Goal: Communication & Community: Participate in discussion

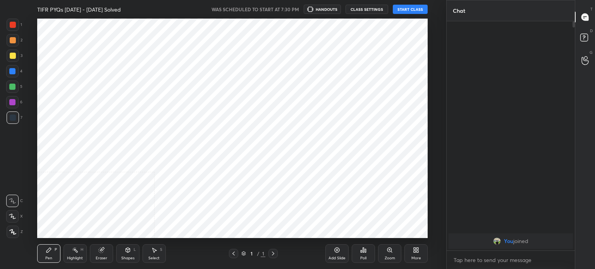
scroll to position [38500, 38305]
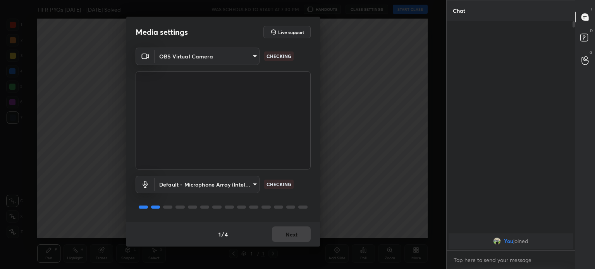
click at [232, 55] on body "1 2 3 4 5 6 7 C X Z C X Z E E Erase all H H TIFR PYQs 2010 - 2025 Solved WAS SC…" at bounding box center [297, 134] width 595 height 269
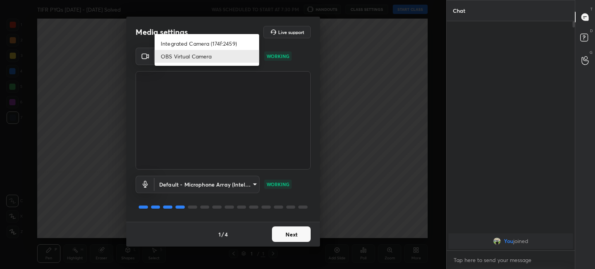
click at [228, 43] on li "Integrated Camera (174f:2459)" at bounding box center [206, 43] width 105 height 13
type input "508fb433e1996cd6e8905166ba7ed748c512908726d307d94b000c2f198a4065"
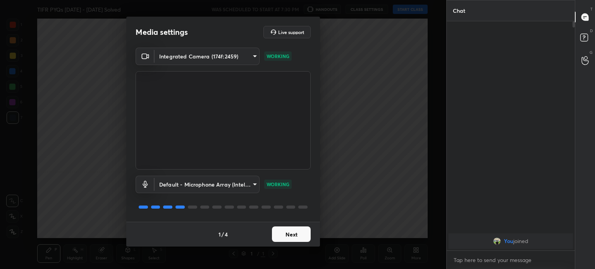
click at [294, 240] on button "Next" at bounding box center [291, 234] width 39 height 15
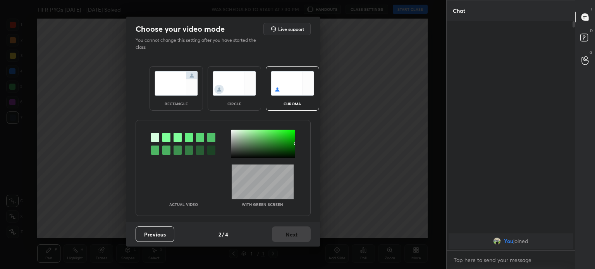
click at [239, 93] on img at bounding box center [234, 83] width 43 height 24
click at [240, 96] on div "circle" at bounding box center [234, 88] width 53 height 45
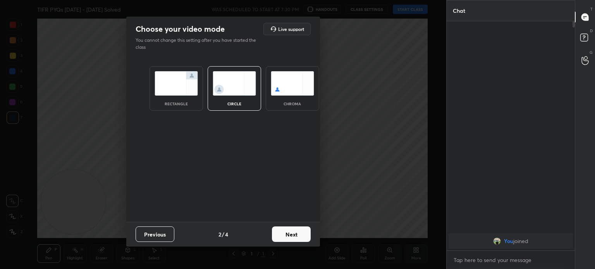
click at [293, 248] on div "Choose your video mode Live support You cannot change this setting after you ha…" at bounding box center [223, 134] width 446 height 269
click at [294, 241] on button "Next" at bounding box center [291, 234] width 39 height 15
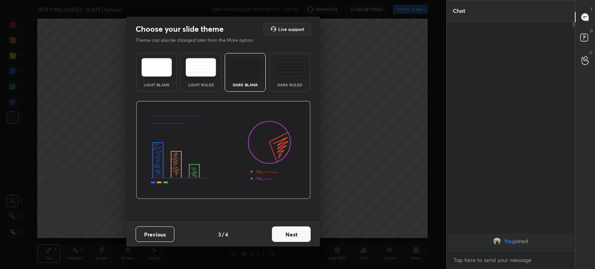
click at [297, 242] on button "Next" at bounding box center [291, 234] width 39 height 15
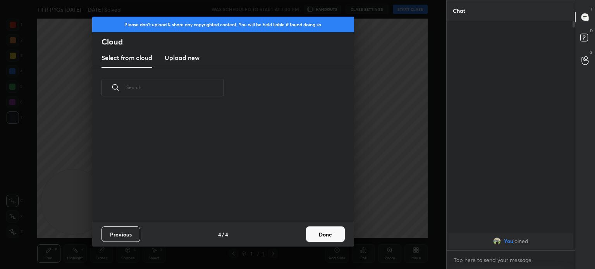
scroll to position [115, 249]
click at [328, 240] on button "Done" at bounding box center [325, 234] width 39 height 15
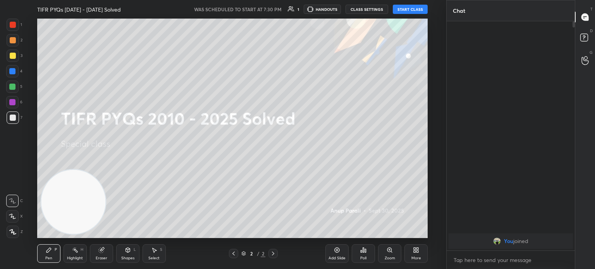
click at [409, 8] on button "START CLASS" at bounding box center [410, 9] width 35 height 9
click at [338, 7] on span "mute" at bounding box center [333, 9] width 11 height 5
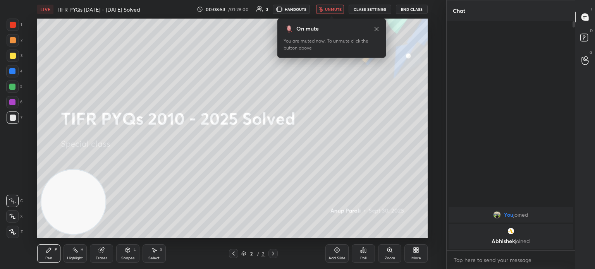
click at [472, 261] on body "1 2 3 4 5 6 7 C X Z C X Z E E Erase all H H LIVE TIFR PYQs 2010 - 2025 Solved 0…" at bounding box center [297, 134] width 595 height 269
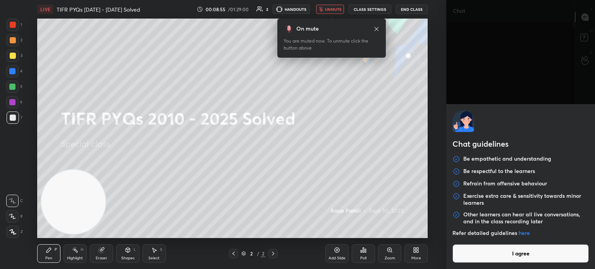
click at [472, 261] on button "I agree" at bounding box center [520, 253] width 136 height 19
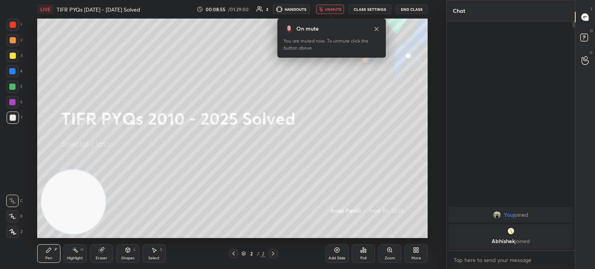
click at [472, 261] on div "Chat guidelines Be empathetic and understanding Be respectful to the learners R…" at bounding box center [520, 134] width 149 height 269
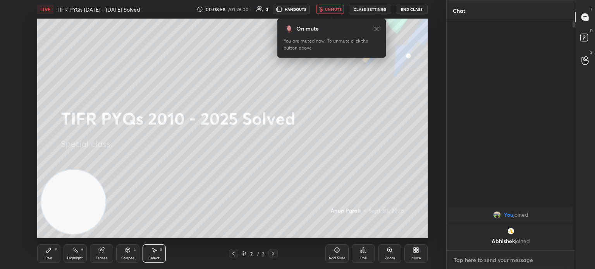
type textarea "x"
click at [474, 255] on textarea at bounding box center [511, 260] width 116 height 12
type textarea "c"
type textarea "x"
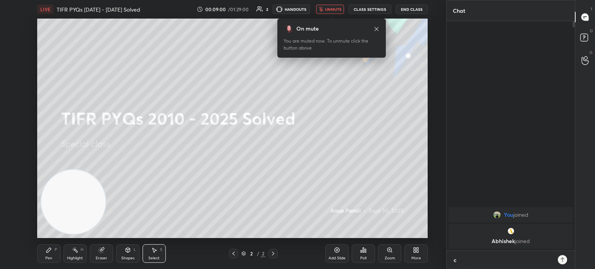
type textarea "cl"
type textarea "x"
type textarea "cla"
type textarea "x"
type textarea "clas"
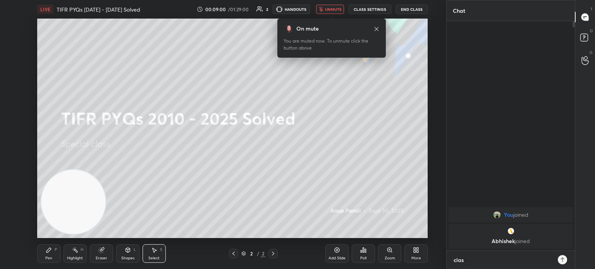
type textarea "x"
type textarea "class"
type textarea "x"
type textarea "class"
type textarea "x"
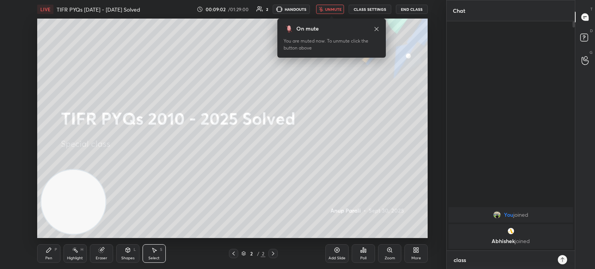
type textarea "class c"
type textarea "x"
type textarea "class ca"
type textarea "x"
type textarea "class can"
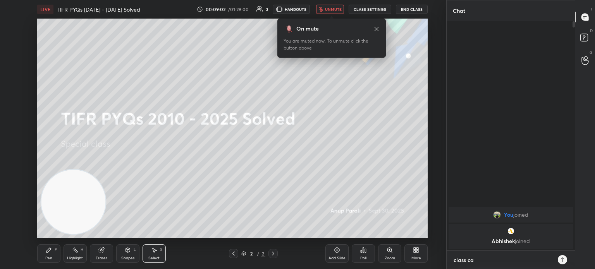
type textarea "x"
type textarea "class canc"
type textarea "x"
type textarea "class cance"
type textarea "x"
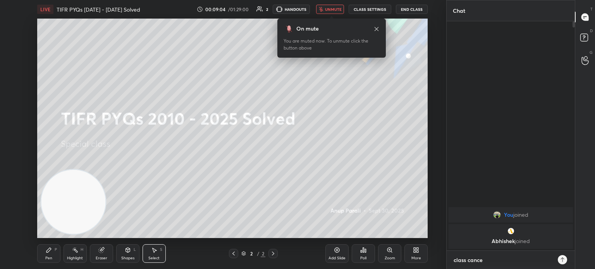
type textarea "class cancel"
type textarea "x"
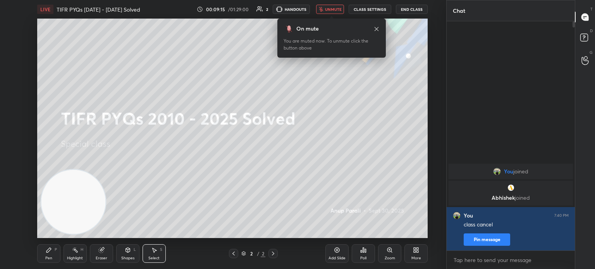
type textarea "x"
click at [372, 10] on button "CLASS SETTINGS" at bounding box center [369, 9] width 43 height 9
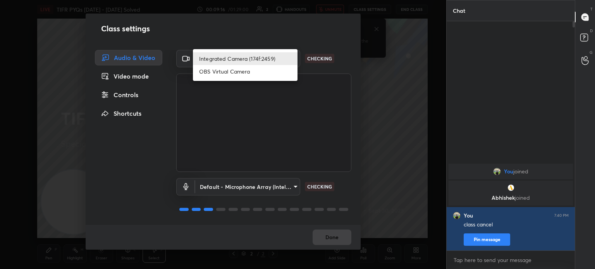
click at [269, 57] on body "1 2 3 4 5 6 7 C X Z C X Z E E Erase all H H LIVE TIFR PYQs 2010 - 2025 Solved 0…" at bounding box center [297, 134] width 595 height 269
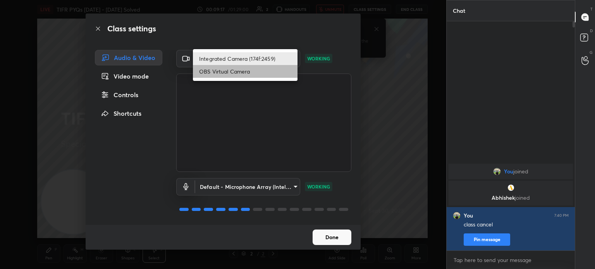
click at [246, 70] on li "OBS Virtual Camera" at bounding box center [245, 71] width 105 height 13
type input "68a8993dd87bda3d5b66c110c3b6a96e94b8352f026b6fb61be91fdecf3cec3e"
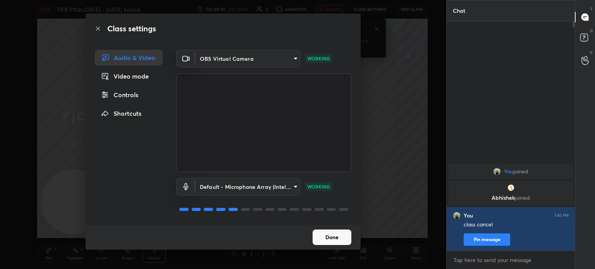
click at [332, 235] on button "Done" at bounding box center [331, 237] width 39 height 15
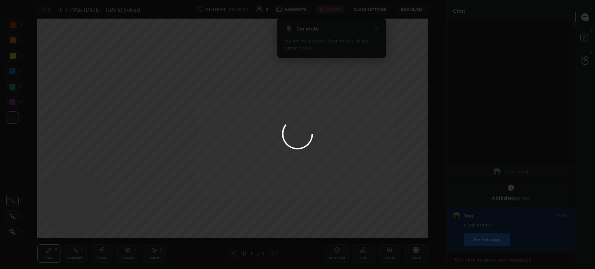
click at [330, 137] on div at bounding box center [297, 134] width 595 height 269
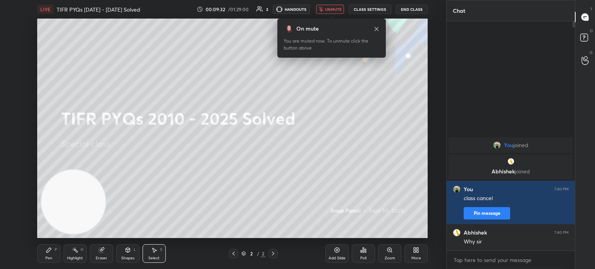
click at [333, 13] on button "unmute" at bounding box center [330, 9] width 28 height 9
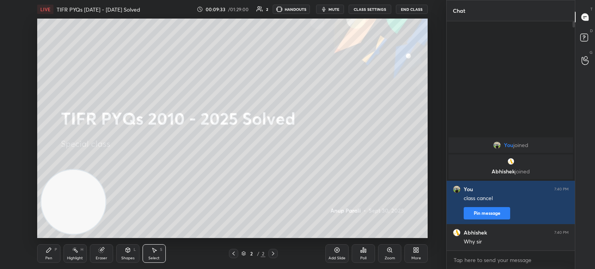
click at [370, 8] on button "CLASS SETTINGS" at bounding box center [369, 9] width 43 height 9
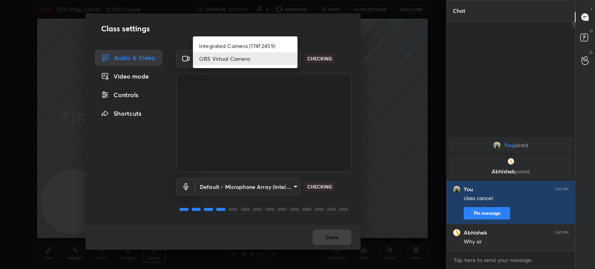
click at [249, 60] on body "1 2 3 4 5 6 7 C X Z C X Z E E Erase all H H LIVE TIFR PYQs 2010 - 2025 Solved 0…" at bounding box center [297, 134] width 595 height 269
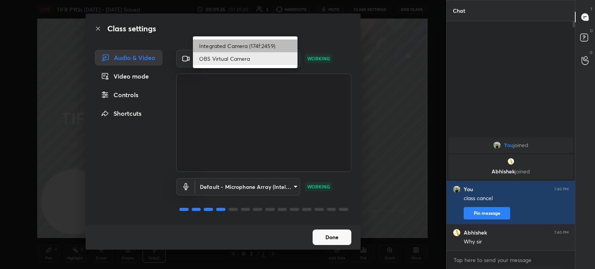
click at [242, 41] on li "Integrated Camera (174f:2459)" at bounding box center [245, 45] width 105 height 13
type input "508fb433e1996cd6e8905166ba7ed748c512908726d307d94b000c2f198a4065"
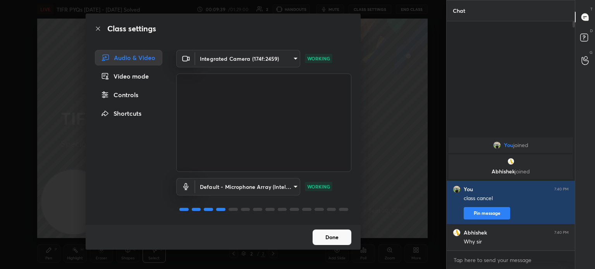
click at [324, 242] on button "Done" at bounding box center [331, 237] width 39 height 15
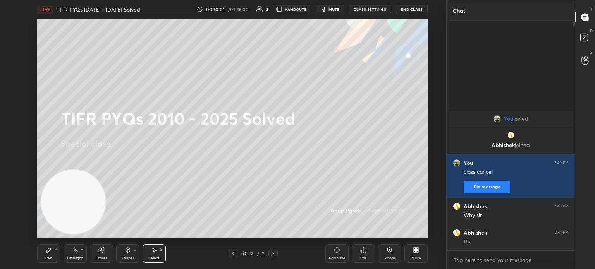
click at [53, 249] on div "Pen P" at bounding box center [48, 253] width 23 height 19
click at [49, 252] on icon at bounding box center [49, 250] width 6 height 6
click at [14, 57] on div at bounding box center [13, 56] width 6 height 6
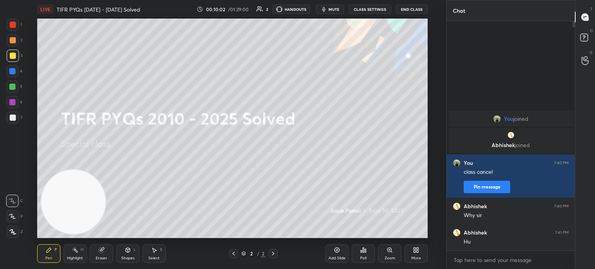
click at [16, 58] on div at bounding box center [13, 56] width 12 height 12
click at [409, 252] on div "More" at bounding box center [415, 253] width 23 height 19
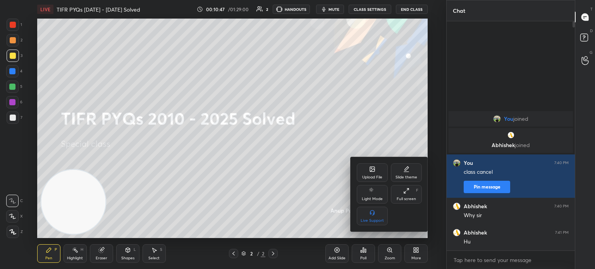
click at [371, 175] on div "Upload File" at bounding box center [372, 177] width 20 height 4
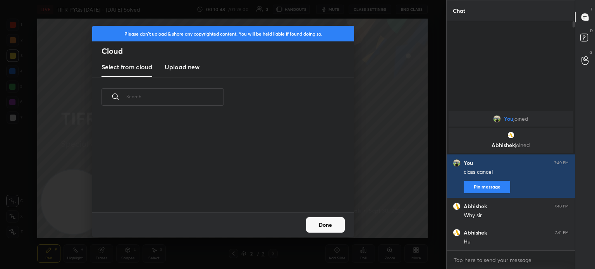
scroll to position [95, 249]
click at [175, 66] on h3 "Upload new" at bounding box center [182, 66] width 35 height 9
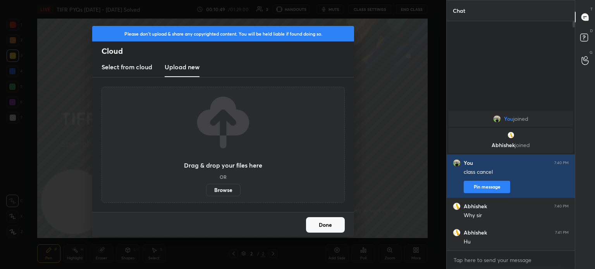
click at [221, 192] on label "Browse" at bounding box center [223, 190] width 34 height 12
click at [206, 192] on input "Browse" at bounding box center [206, 190] width 0 height 12
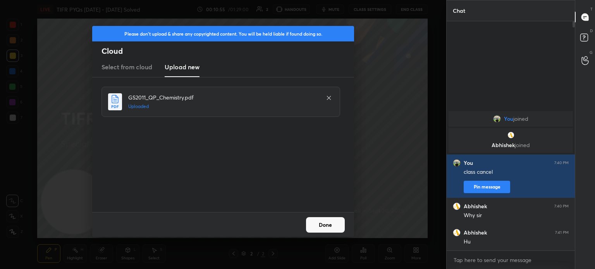
click at [320, 222] on button "Done" at bounding box center [325, 224] width 39 height 15
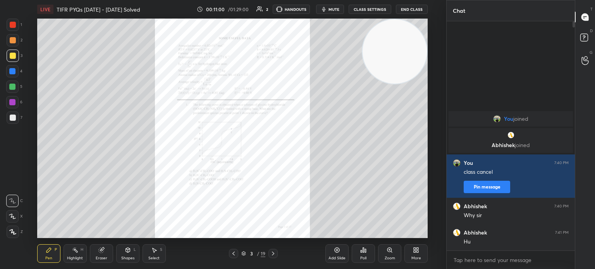
click at [384, 251] on div "Zoom" at bounding box center [389, 253] width 23 height 19
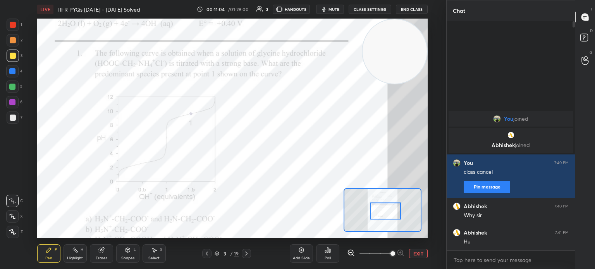
click at [249, 252] on div at bounding box center [246, 253] width 9 height 9
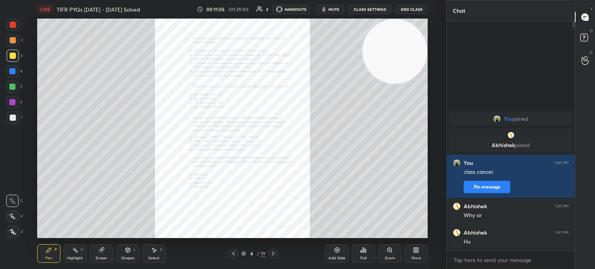
click at [389, 249] on icon at bounding box center [389, 250] width 4 height 4
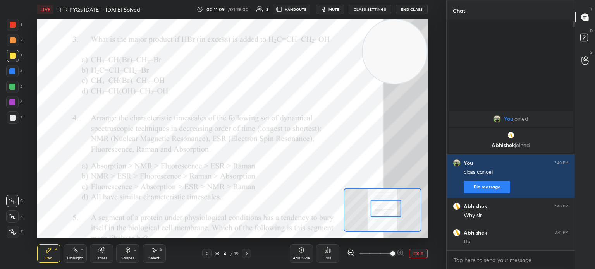
click at [10, 27] on div at bounding box center [13, 25] width 6 height 6
click at [15, 25] on div at bounding box center [13, 25] width 6 height 6
click at [330, 254] on div "Poll" at bounding box center [327, 253] width 23 height 19
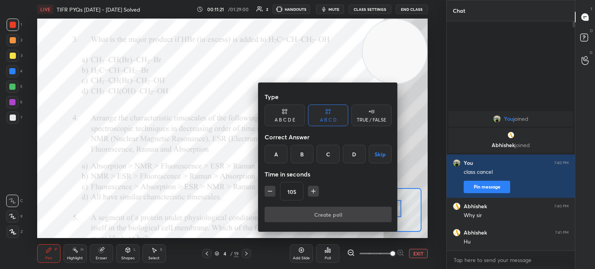
click at [268, 195] on icon "button" at bounding box center [270, 191] width 8 height 8
click at [268, 191] on icon "button" at bounding box center [270, 191] width 8 height 8
type input "75"
click at [330, 160] on div "C" at bounding box center [327, 154] width 23 height 19
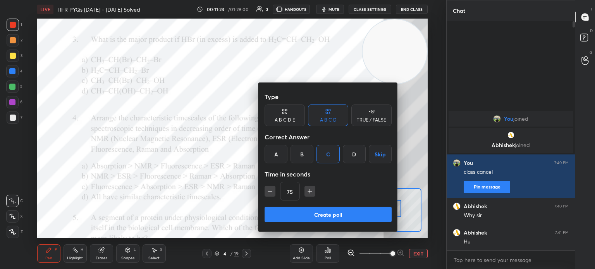
click at [325, 206] on div "Type A B C D E A B C D TRUE / FALSE Correct Answer A B C D Skip Time in seconds…" at bounding box center [327, 148] width 127 height 118
click at [330, 211] on button "Create poll" at bounding box center [327, 214] width 127 height 15
type textarea "x"
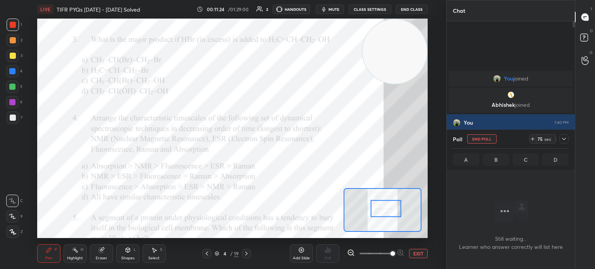
scroll to position [2, 2]
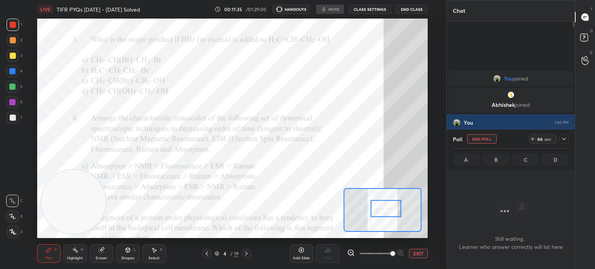
scroll to position [38500, 38294]
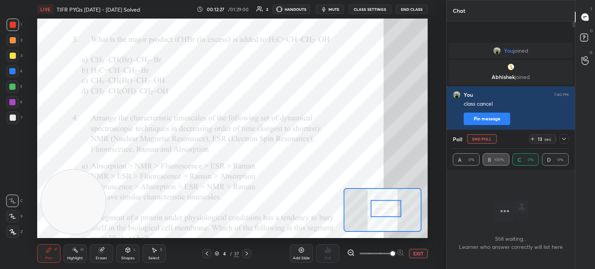
click at [477, 137] on button "End Poll" at bounding box center [481, 138] width 29 height 9
type textarea "x"
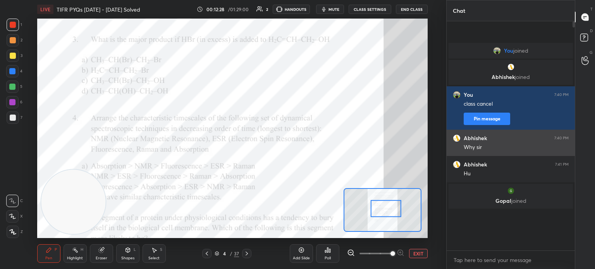
scroll to position [0, 0]
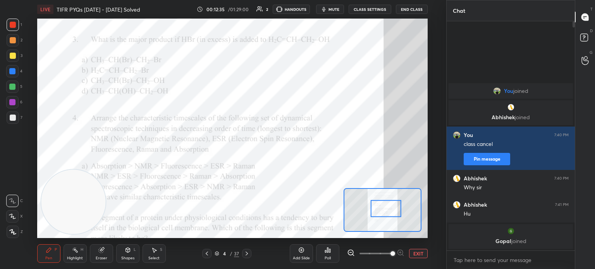
click at [105, 252] on div "Eraser" at bounding box center [101, 253] width 23 height 19
click at [53, 254] on div "Pen P" at bounding box center [48, 253] width 23 height 19
click at [50, 252] on icon at bounding box center [49, 250] width 6 height 6
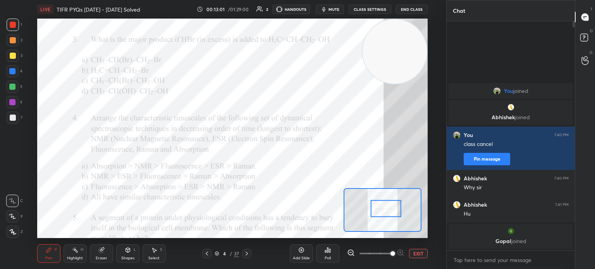
click at [102, 250] on icon at bounding box center [100, 250] width 5 height 5
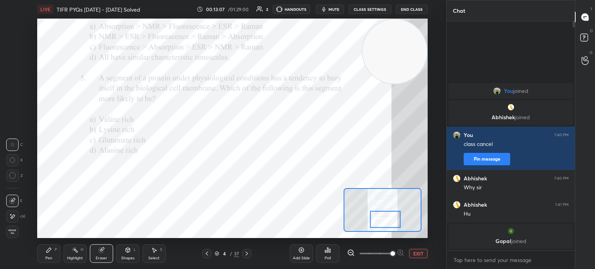
click at [252, 251] on div "4 / 37" at bounding box center [226, 253] width 126 height 9
click at [252, 254] on div "4 / 37" at bounding box center [226, 253] width 126 height 9
click at [245, 253] on icon at bounding box center [247, 254] width 6 height 6
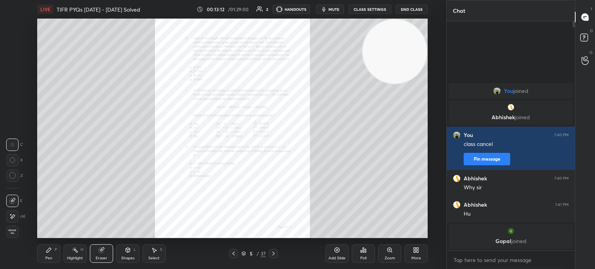
click at [283, 252] on div "5 / 37" at bounding box center [253, 253] width 144 height 9
click at [271, 253] on icon at bounding box center [273, 254] width 6 height 6
click at [274, 253] on icon at bounding box center [273, 254] width 6 height 6
click at [390, 252] on icon at bounding box center [389, 250] width 6 height 6
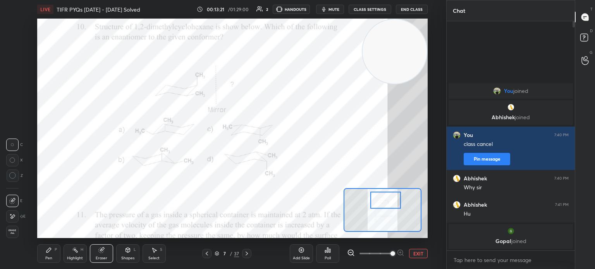
click at [42, 241] on div "Pen P Highlight H Eraser Shapes L Select S 7 / 37 Add Slide Poll EXIT" at bounding box center [232, 253] width 390 height 31
click at [49, 245] on div "Pen P" at bounding box center [48, 253] width 23 height 19
click at [335, 256] on div "Poll" at bounding box center [327, 253] width 23 height 19
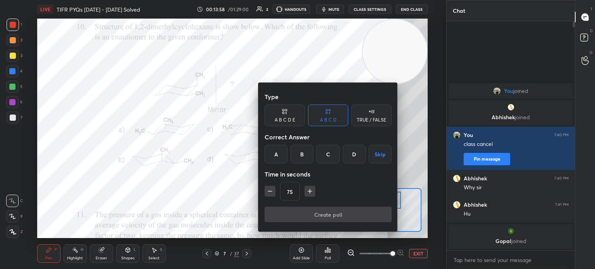
click at [299, 156] on div "B" at bounding box center [301, 154] width 23 height 19
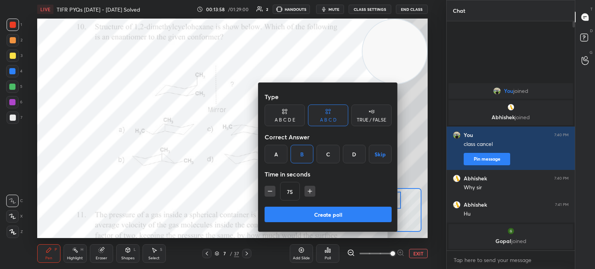
click at [311, 192] on icon "button" at bounding box center [310, 191] width 8 height 8
type input "90"
click at [318, 216] on button "Create poll" at bounding box center [327, 214] width 127 height 15
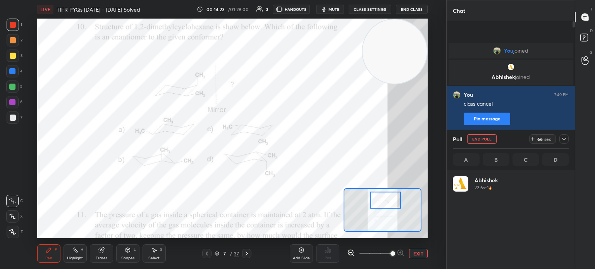
scroll to position [91, 113]
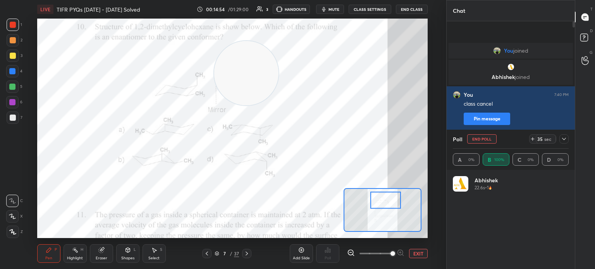
click at [106, 257] on div "Eraser" at bounding box center [102, 258] width 12 height 4
click at [104, 256] on div "Eraser" at bounding box center [102, 258] width 12 height 4
click at [51, 251] on icon at bounding box center [49, 250] width 6 height 6
click at [52, 251] on div "Pen P" at bounding box center [48, 253] width 23 height 19
click at [83, 251] on div "H" at bounding box center [82, 250] width 3 height 4
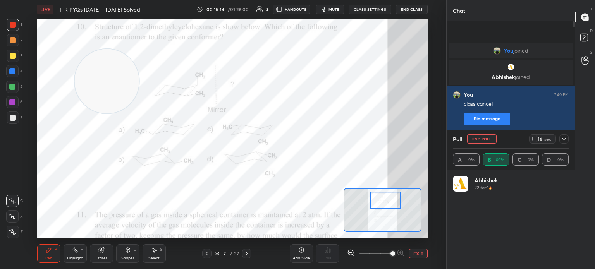
click at [79, 249] on div "Highlight H" at bounding box center [75, 253] width 23 height 19
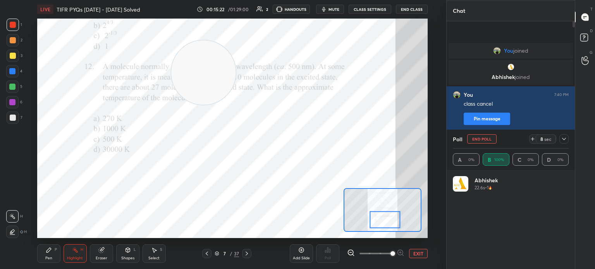
click at [247, 256] on icon at bounding box center [247, 254] width 6 height 6
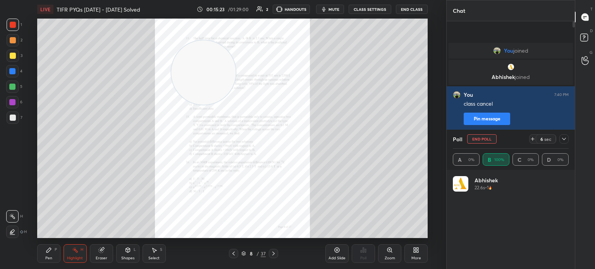
click at [386, 250] on icon at bounding box center [389, 250] width 6 height 6
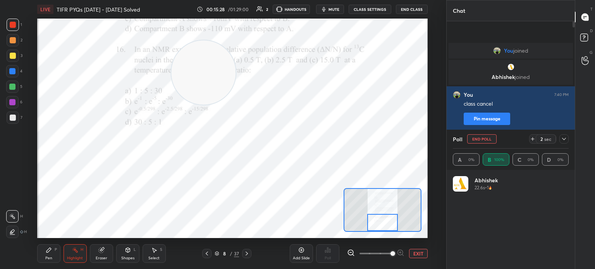
click at [246, 254] on icon at bounding box center [247, 254] width 6 height 6
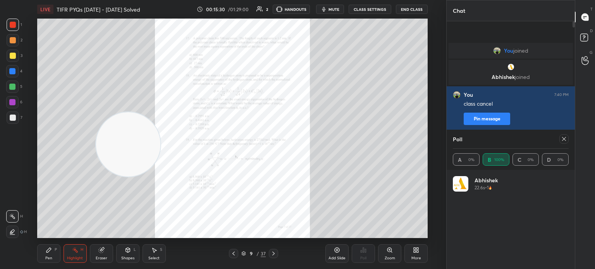
click at [392, 252] on icon at bounding box center [389, 250] width 6 height 6
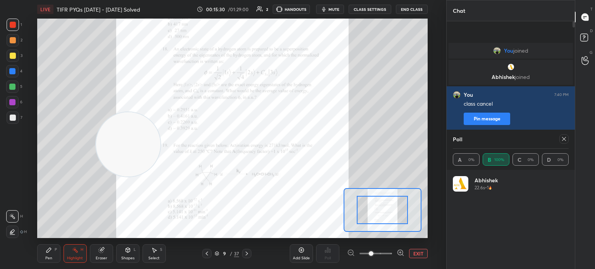
click at [394, 254] on div at bounding box center [375, 253] width 57 height 9
click at [399, 254] on icon at bounding box center [400, 253] width 8 height 8
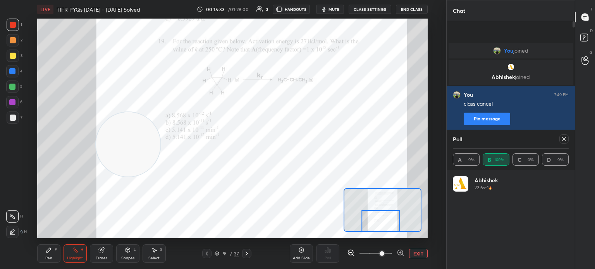
click at [245, 254] on icon at bounding box center [247, 254] width 6 height 6
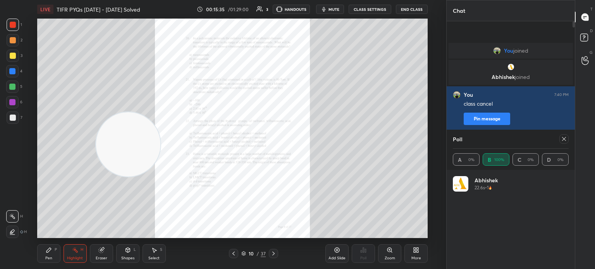
click at [396, 249] on div "Zoom" at bounding box center [389, 253] width 23 height 19
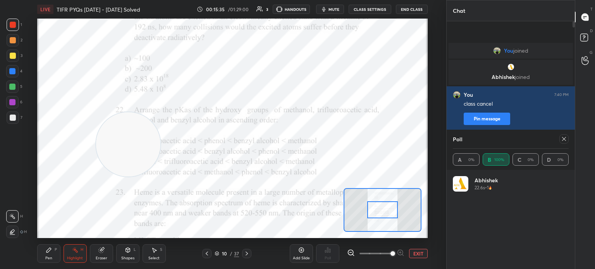
click at [392, 251] on span at bounding box center [392, 253] width 5 height 5
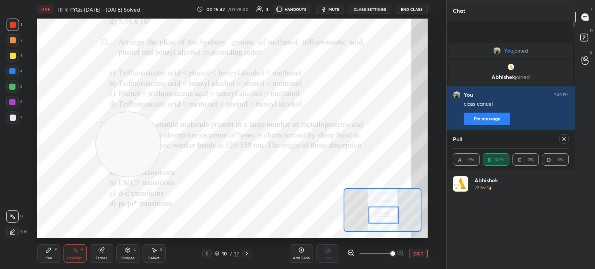
click at [10, 29] on div at bounding box center [13, 25] width 12 height 12
click at [49, 247] on icon at bounding box center [49, 250] width 6 height 6
click at [48, 243] on div "Pen P Highlight H Eraser Shapes L Select S 10 / 37 Add Slide Poll EXIT" at bounding box center [232, 253] width 390 height 31
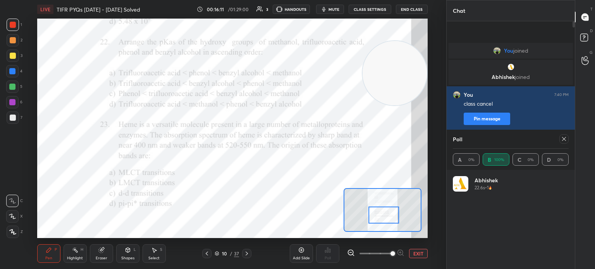
click at [564, 137] on icon at bounding box center [564, 139] width 6 height 6
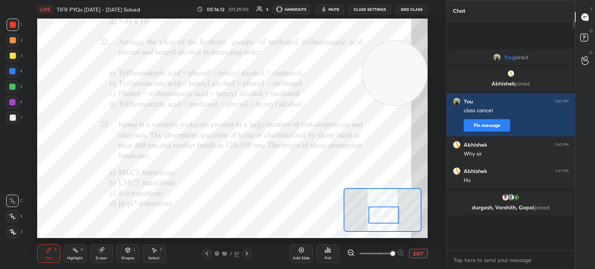
scroll to position [2, 2]
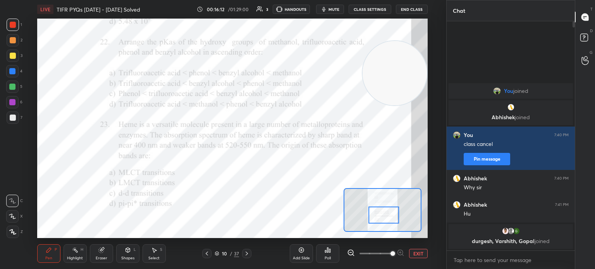
click at [329, 261] on div "Poll" at bounding box center [327, 253] width 23 height 19
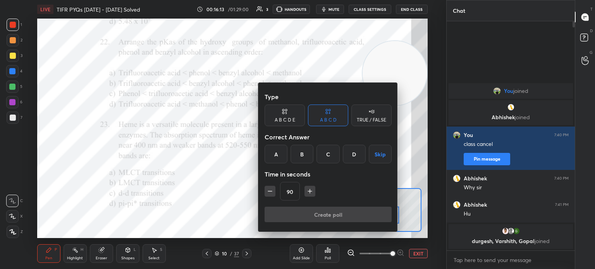
click at [279, 158] on div "A" at bounding box center [275, 154] width 23 height 19
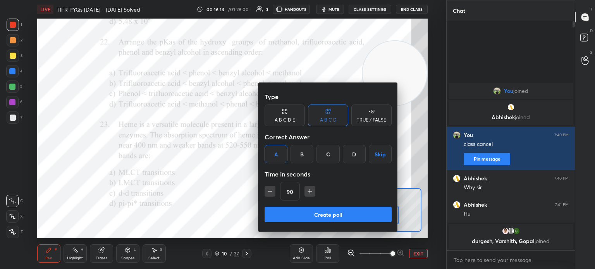
click at [315, 216] on button "Create poll" at bounding box center [327, 214] width 127 height 15
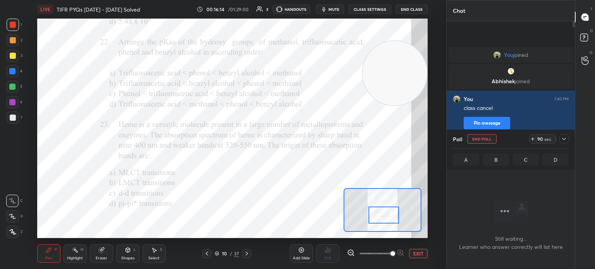
scroll to position [122, 126]
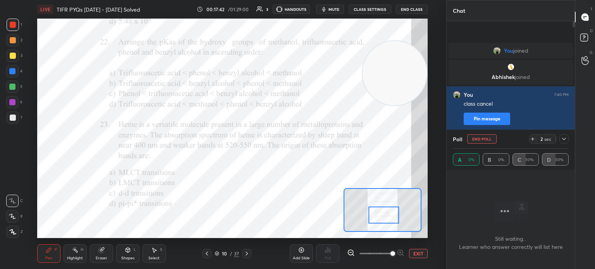
click at [476, 139] on button "End Poll" at bounding box center [481, 138] width 29 height 9
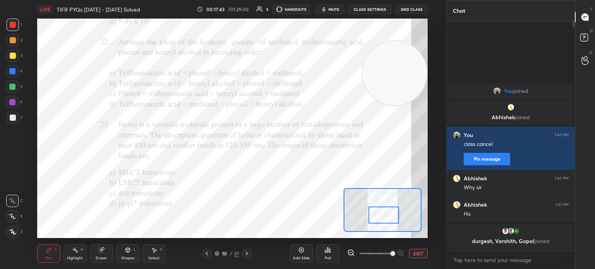
scroll to position [163, 126]
click at [17, 74] on div at bounding box center [12, 71] width 12 height 12
click at [15, 72] on div at bounding box center [12, 71] width 6 height 6
click at [330, 258] on div "Poll" at bounding box center [327, 258] width 6 height 4
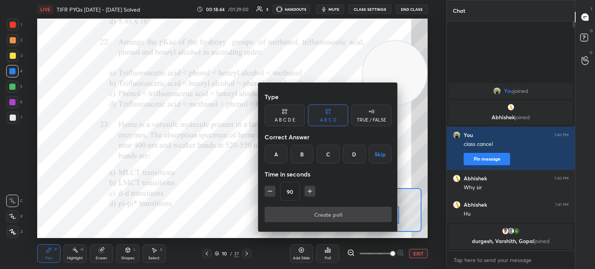
click at [352, 154] on div "D" at bounding box center [354, 154] width 23 height 19
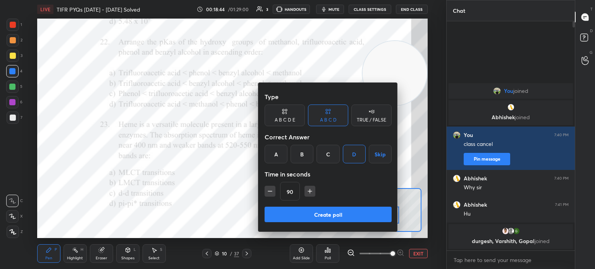
click at [321, 222] on button "Create poll" at bounding box center [327, 214] width 127 height 15
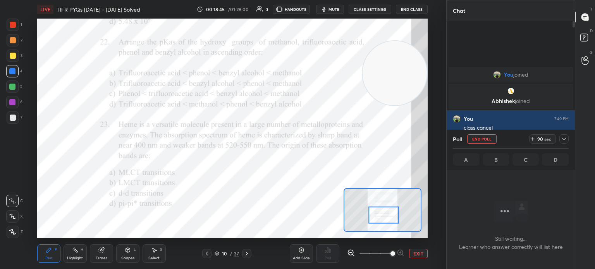
scroll to position [187, 126]
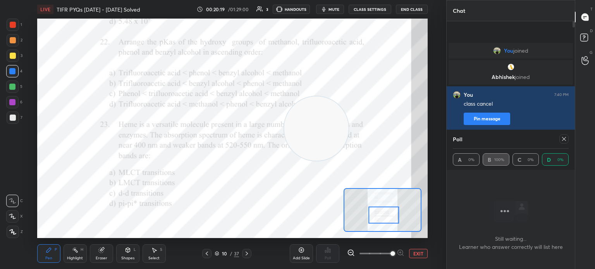
click at [565, 139] on icon at bounding box center [564, 139] width 6 height 6
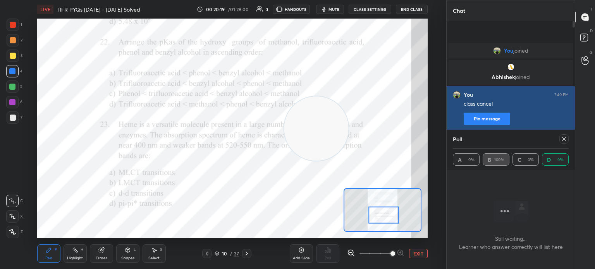
type textarea "x"
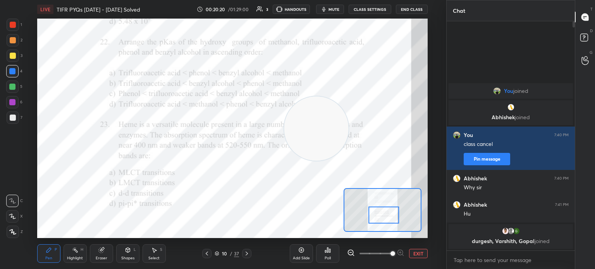
scroll to position [3, 2]
click at [248, 251] on icon at bounding box center [247, 254] width 6 height 6
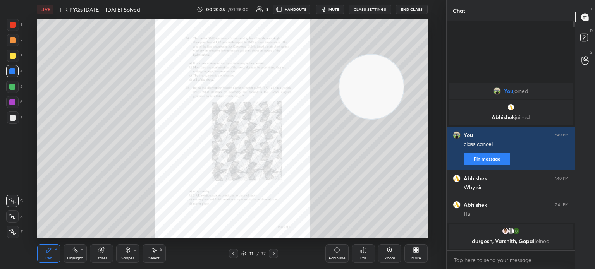
click at [276, 253] on icon at bounding box center [273, 254] width 6 height 6
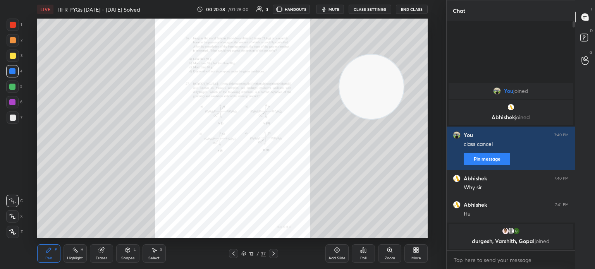
click at [274, 254] on icon at bounding box center [273, 254] width 2 height 4
click at [276, 254] on div at bounding box center [273, 253] width 9 height 9
click at [275, 254] on icon at bounding box center [273, 254] width 6 height 6
click at [274, 254] on icon at bounding box center [273, 254] width 6 height 6
click at [273, 255] on icon at bounding box center [273, 254] width 6 height 6
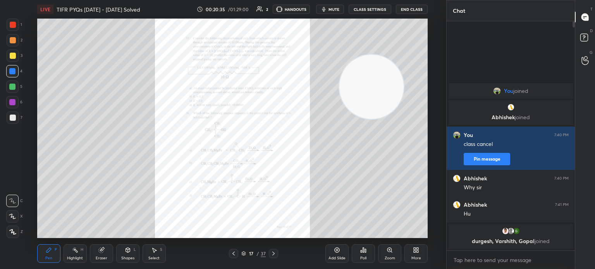
click at [274, 257] on icon at bounding box center [273, 254] width 6 height 6
click at [387, 252] on icon at bounding box center [389, 250] width 6 height 6
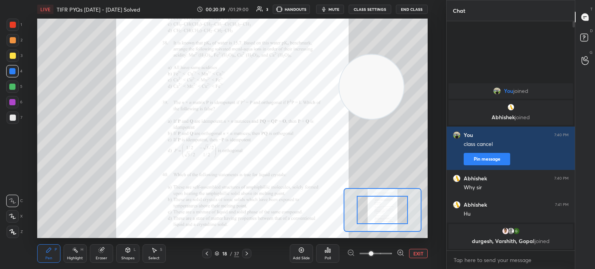
click at [373, 251] on span at bounding box center [371, 253] width 5 height 5
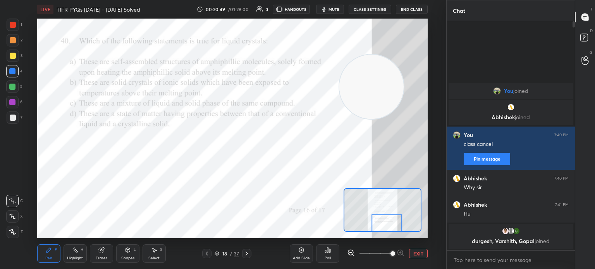
click at [247, 254] on icon at bounding box center [246, 254] width 2 height 4
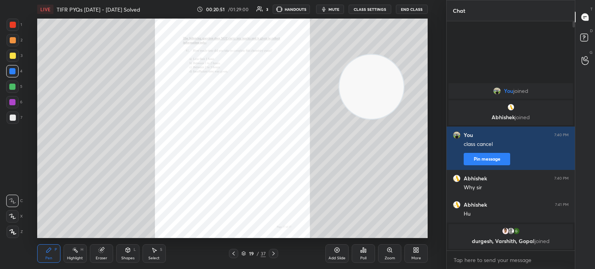
click at [340, 250] on div "Add Slide" at bounding box center [336, 253] width 23 height 19
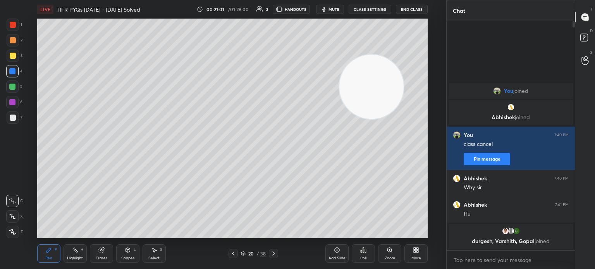
click at [414, 255] on div "More" at bounding box center [415, 253] width 23 height 19
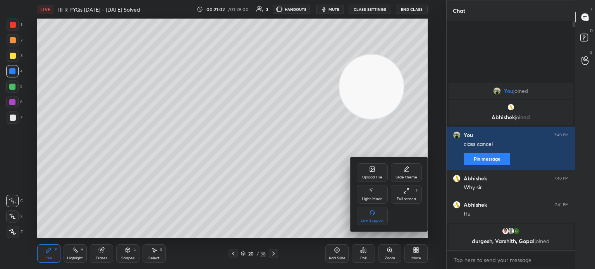
click at [366, 165] on div "Upload File" at bounding box center [372, 172] width 31 height 19
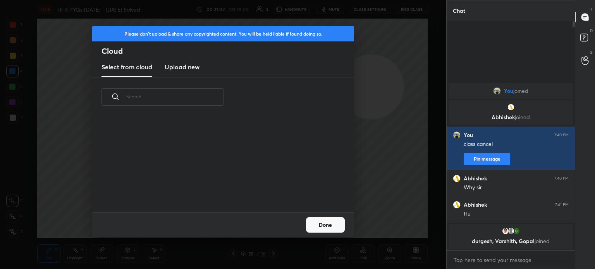
scroll to position [95, 249]
click at [191, 70] on h3 "Upload new" at bounding box center [182, 66] width 35 height 9
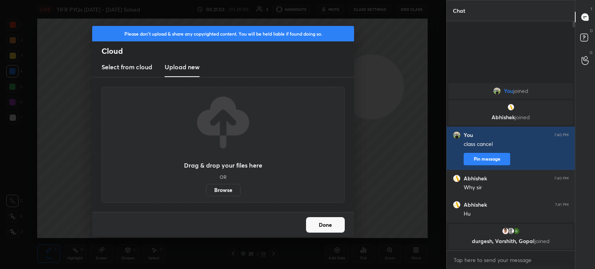
click at [220, 189] on label "Browse" at bounding box center [223, 190] width 34 height 12
click at [206, 189] on input "Browse" at bounding box center [206, 190] width 0 height 12
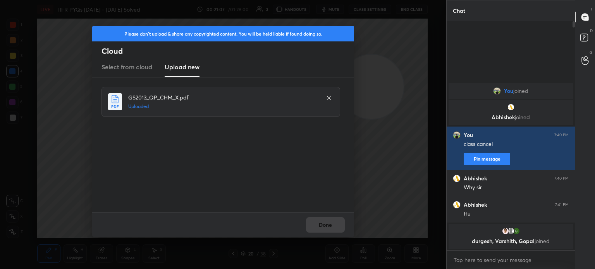
click at [323, 221] on button "Done" at bounding box center [325, 224] width 39 height 15
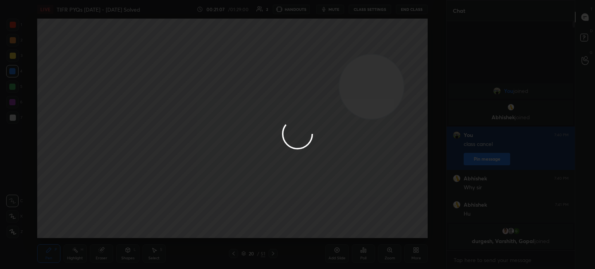
click at [324, 223] on button "Done" at bounding box center [325, 224] width 39 height 15
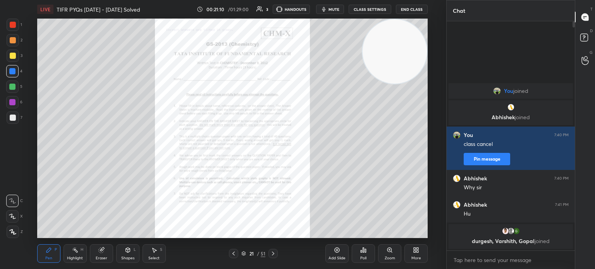
click at [272, 253] on icon at bounding box center [273, 254] width 6 height 6
click at [393, 252] on div "Zoom" at bounding box center [389, 253] width 23 height 19
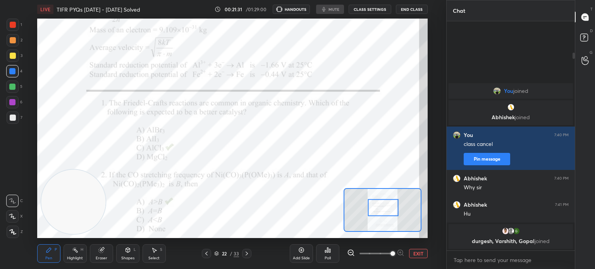
scroll to position [220, 415]
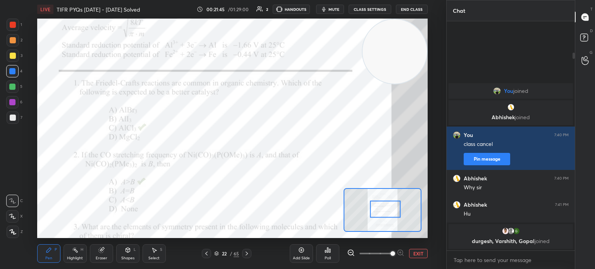
click at [249, 252] on icon at bounding box center [247, 254] width 6 height 6
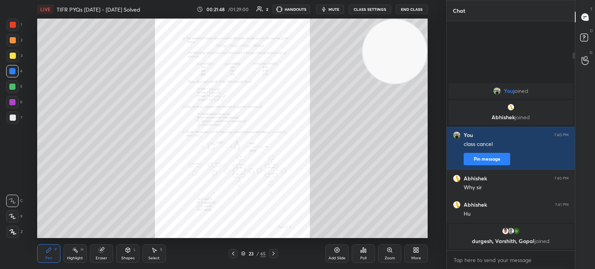
click at [231, 252] on icon at bounding box center [233, 254] width 6 height 6
click at [245, 252] on icon at bounding box center [243, 253] width 5 height 5
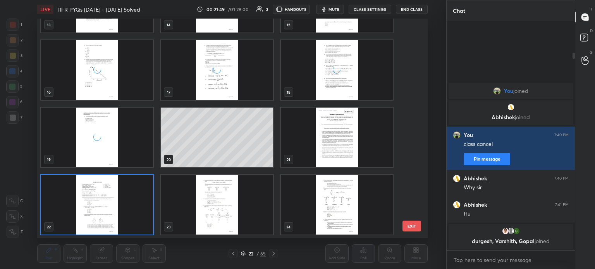
scroll to position [217, 387]
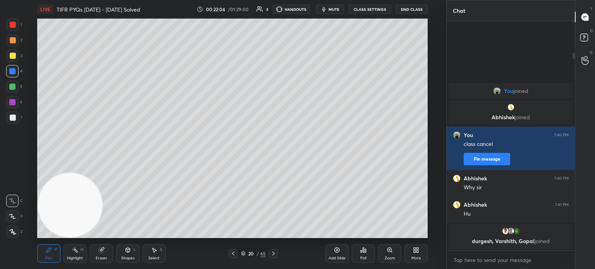
click at [335, 10] on span "mute" at bounding box center [333, 9] width 11 height 5
click at [367, 10] on button "CLASS SETTINGS" at bounding box center [369, 9] width 43 height 9
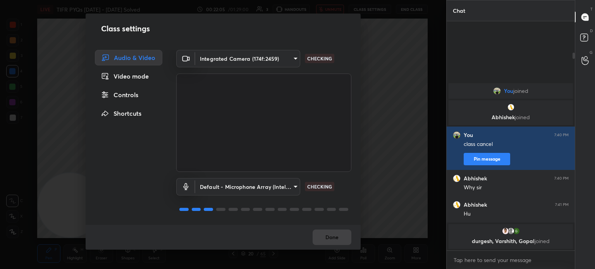
click at [243, 58] on body "1 2 3 4 5 6 7 C X Z C X Z E E Erase all H H LIVE TIFR PYQs 2010 - 2025 Solved 0…" at bounding box center [297, 134] width 595 height 269
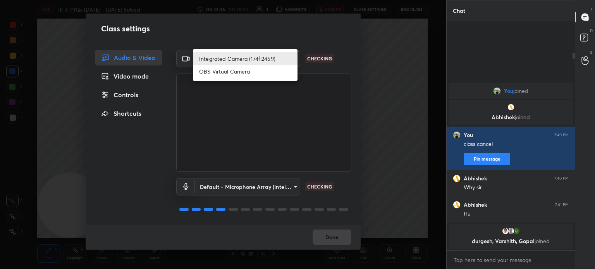
click at [240, 69] on li "OBS Virtual Camera" at bounding box center [245, 71] width 105 height 13
type input "68a8993dd87bda3d5b66c110c3b6a96e94b8352f026b6fb61be91fdecf3cec3e"
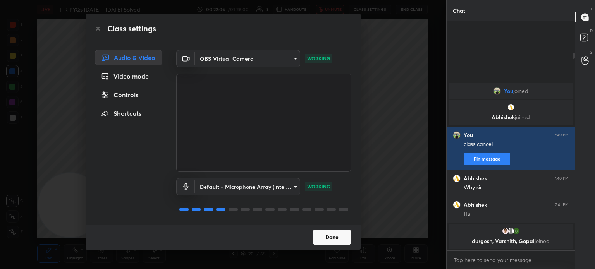
click at [327, 233] on button "Done" at bounding box center [331, 237] width 39 height 15
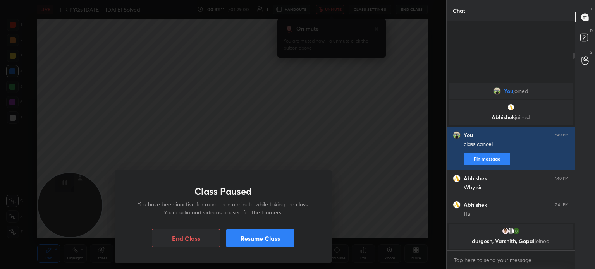
click at [259, 235] on button "Resume Class" at bounding box center [260, 238] width 68 height 19
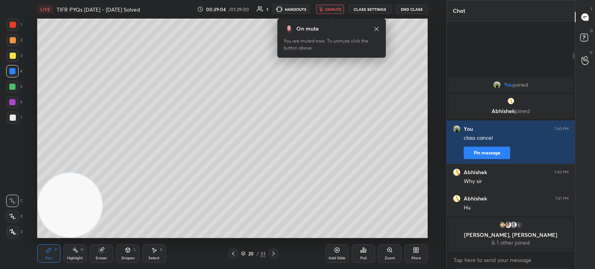
click at [378, 29] on icon at bounding box center [376, 29] width 6 height 6
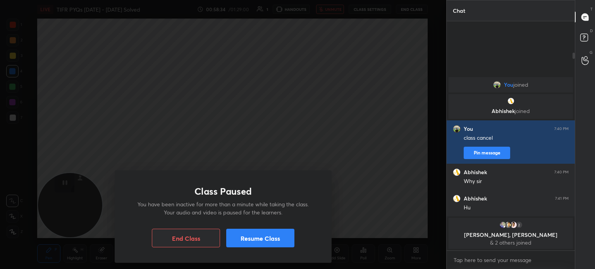
click at [285, 235] on button "Resume Class" at bounding box center [260, 238] width 68 height 19
click at [263, 231] on button "Resume Class" at bounding box center [260, 238] width 68 height 19
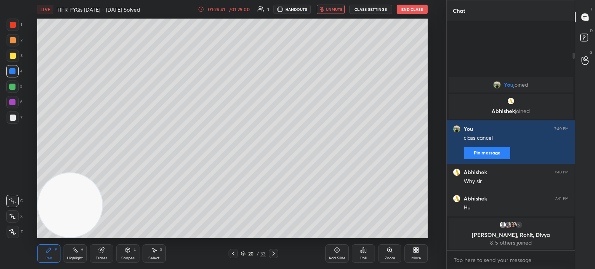
click at [416, 10] on button "End Class" at bounding box center [411, 9] width 31 height 9
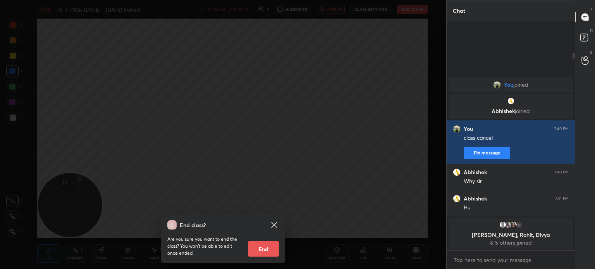
click at [271, 249] on button "End" at bounding box center [263, 248] width 31 height 15
type textarea "x"
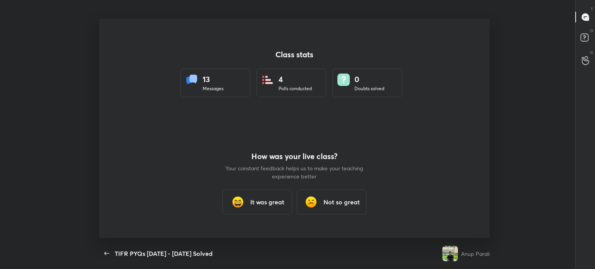
scroll to position [38500, 38144]
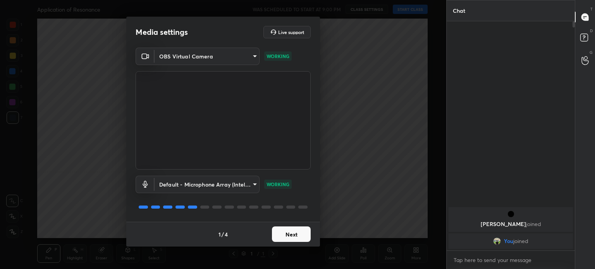
click at [212, 56] on body "1 2 3 4 5 6 7 C X Z C X Z E E Erase all H H Application of Resonance WAS SCHEDU…" at bounding box center [297, 134] width 595 height 269
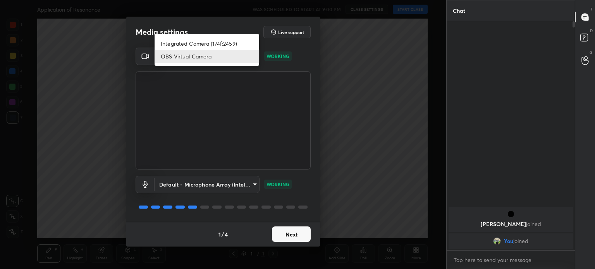
click at [209, 41] on li "Integrated Camera (174f:2459)" at bounding box center [206, 43] width 105 height 13
type input "508fb433e1996cd6e8905166ba7ed748c512908726d307d94b000c2f198a4065"
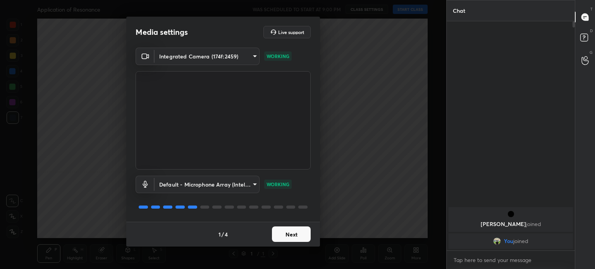
click at [290, 242] on button "Next" at bounding box center [291, 234] width 39 height 15
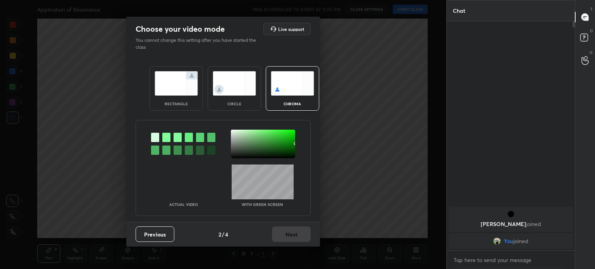
click at [294, 233] on div "Previous 2 / 4 Next" at bounding box center [223, 234] width 194 height 25
click at [221, 80] on img at bounding box center [234, 83] width 43 height 24
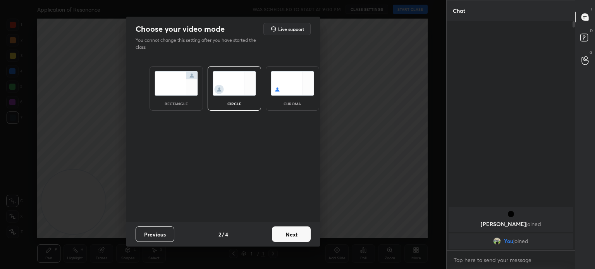
click at [226, 88] on img at bounding box center [234, 83] width 43 height 24
click at [291, 231] on button "Next" at bounding box center [291, 234] width 39 height 15
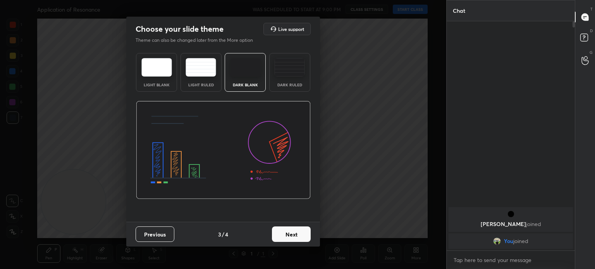
click at [296, 236] on button "Next" at bounding box center [291, 234] width 39 height 15
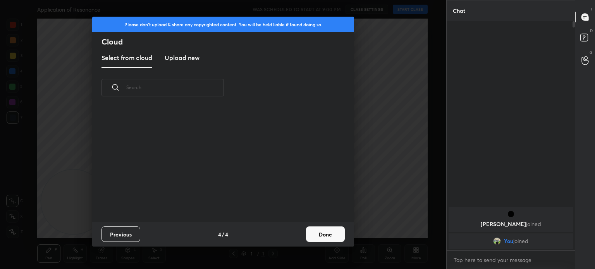
click at [307, 232] on button "Done" at bounding box center [325, 234] width 39 height 15
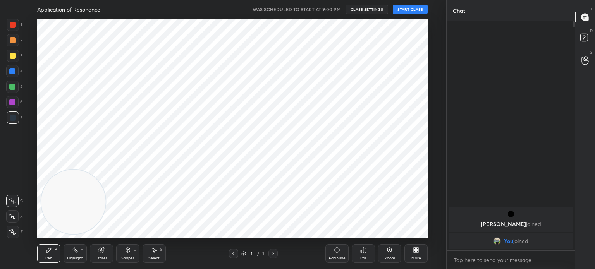
click at [341, 235] on div at bounding box center [223, 134] width 446 height 269
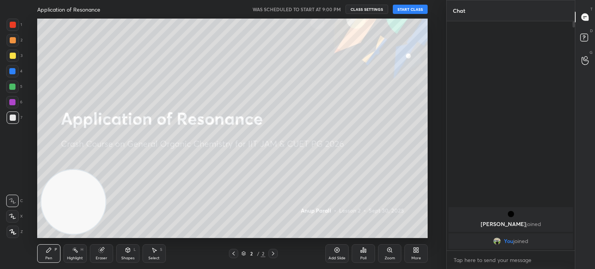
click at [407, 8] on button "START CLASS" at bounding box center [410, 9] width 35 height 9
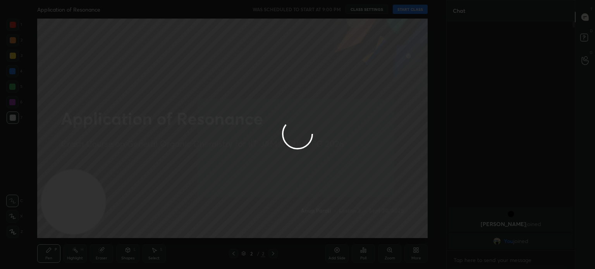
type textarea "x"
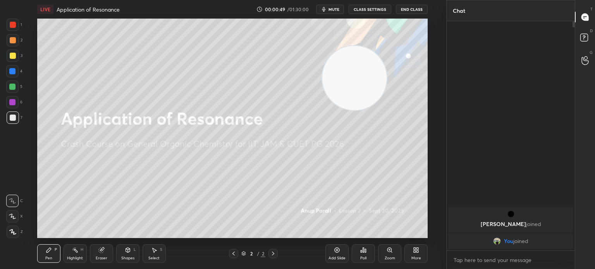
click at [8, 237] on div at bounding box center [13, 232] width 12 height 12
click at [13, 235] on div at bounding box center [13, 232] width 12 height 12
click at [16, 233] on div at bounding box center [13, 232] width 12 height 12
click at [17, 54] on div at bounding box center [13, 56] width 12 height 12
click at [10, 58] on div at bounding box center [13, 56] width 6 height 6
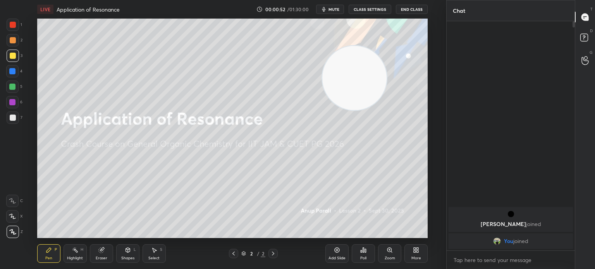
click at [336, 251] on icon at bounding box center [337, 250] width 6 height 6
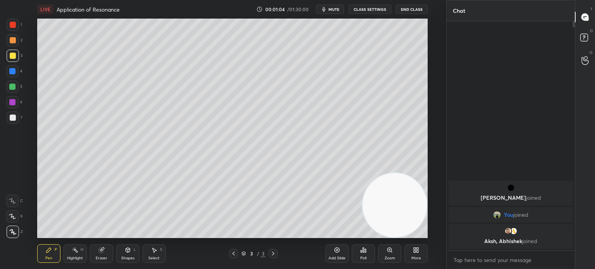
click at [21, 57] on div "3" at bounding box center [15, 56] width 16 height 12
click at [15, 58] on div at bounding box center [13, 56] width 12 height 12
click at [17, 230] on div at bounding box center [13, 232] width 12 height 12
click at [17, 227] on div at bounding box center [13, 232] width 12 height 12
click at [15, 122] on div at bounding box center [13, 118] width 12 height 12
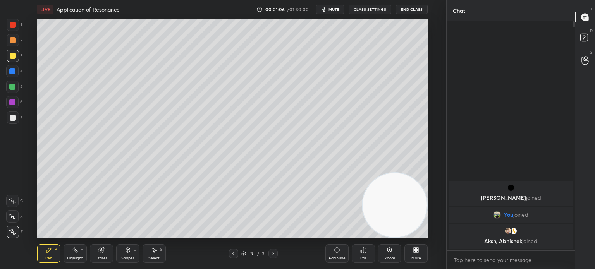
click at [14, 119] on div at bounding box center [13, 118] width 6 height 6
click at [107, 250] on div "Eraser" at bounding box center [101, 253] width 23 height 19
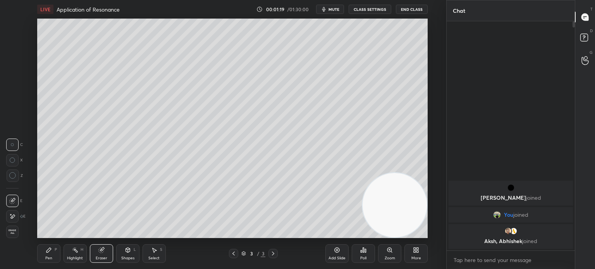
click at [15, 215] on div at bounding box center [12, 216] width 12 height 12
click at [54, 252] on div "Pen P" at bounding box center [48, 253] width 23 height 19
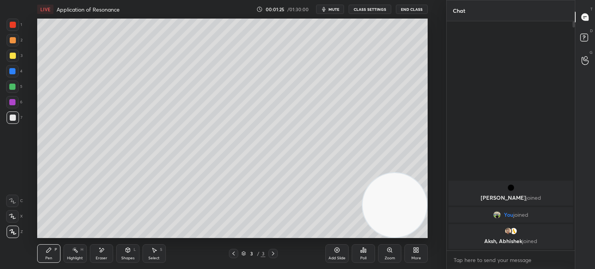
click at [9, 59] on div at bounding box center [13, 56] width 12 height 12
click at [9, 57] on div at bounding box center [13, 56] width 12 height 12
click at [17, 116] on div at bounding box center [13, 118] width 12 height 12
click at [16, 114] on div at bounding box center [13, 118] width 12 height 12
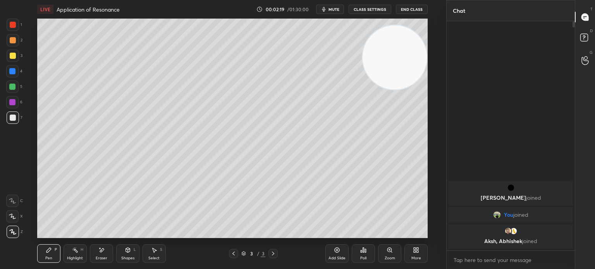
click at [18, 58] on div at bounding box center [13, 56] width 12 height 12
click at [16, 55] on div at bounding box center [13, 56] width 12 height 12
click at [8, 120] on div at bounding box center [13, 118] width 12 height 12
click at [10, 120] on div at bounding box center [13, 118] width 6 height 6
click at [339, 252] on icon at bounding box center [337, 250] width 6 height 6
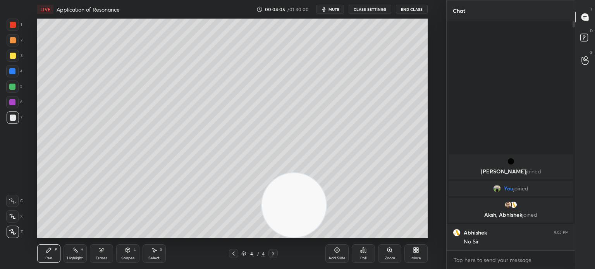
click at [126, 253] on icon at bounding box center [128, 250] width 6 height 6
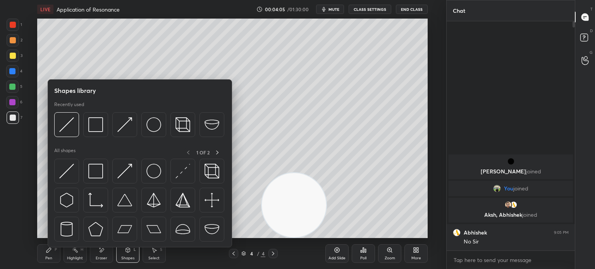
click at [128, 252] on icon at bounding box center [128, 251] width 0 height 3
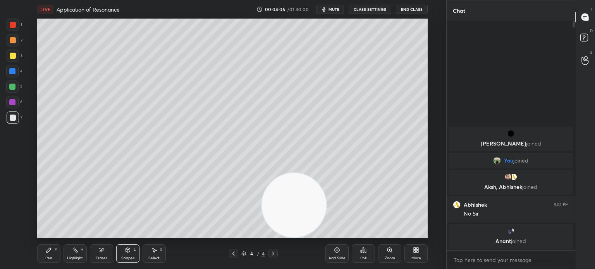
click at [20, 57] on div "3" at bounding box center [15, 56] width 16 height 12
click at [17, 57] on div at bounding box center [13, 56] width 12 height 12
click at [125, 254] on div "Shapes L" at bounding box center [127, 253] width 23 height 19
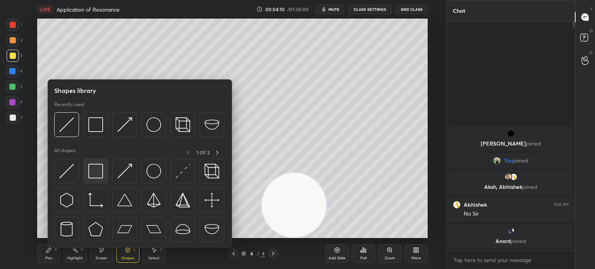
click at [98, 163] on div at bounding box center [95, 171] width 25 height 25
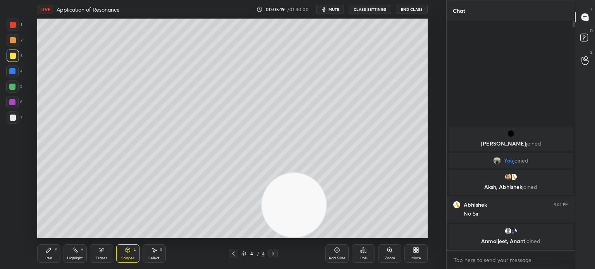
click at [20, 120] on div "7" at bounding box center [15, 118] width 16 height 12
click at [17, 120] on div at bounding box center [13, 118] width 12 height 12
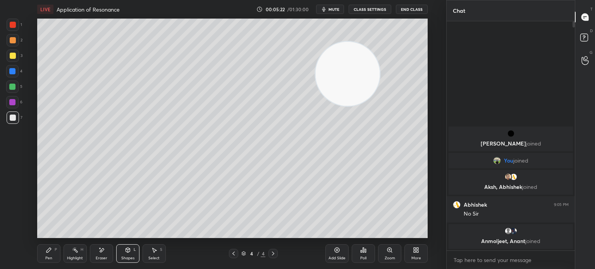
click at [234, 254] on icon at bounding box center [233, 254] width 6 height 6
click at [53, 255] on div "Pen P" at bounding box center [48, 253] width 23 height 19
click at [57, 251] on div "Pen P" at bounding box center [48, 253] width 23 height 19
click at [59, 245] on div "Pen P" at bounding box center [48, 253] width 23 height 19
click at [274, 252] on icon at bounding box center [273, 254] width 6 height 6
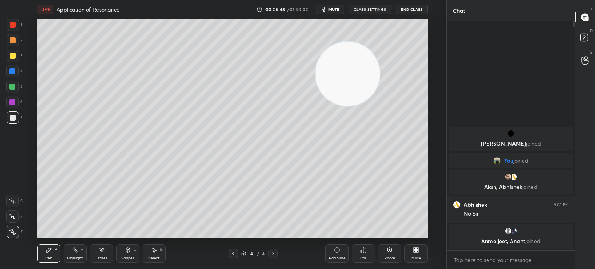
click at [14, 56] on div at bounding box center [13, 56] width 6 height 6
click at [78, 255] on div "Highlight H" at bounding box center [75, 253] width 23 height 19
click at [104, 258] on div "Eraser" at bounding box center [102, 258] width 12 height 4
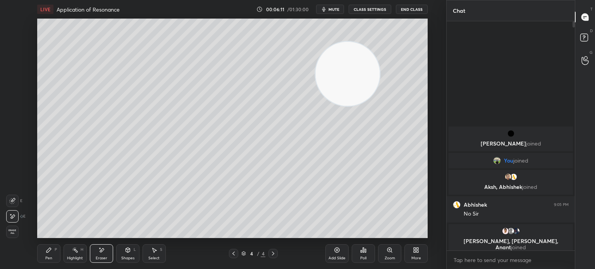
click at [50, 255] on div "Pen P" at bounding box center [48, 253] width 23 height 19
click at [339, 237] on div "Add Slide Poll Zoom More" at bounding box center [376, 253] width 102 height 43
click at [343, 236] on div "Add Slide Poll Zoom More" at bounding box center [376, 253] width 102 height 43
click at [340, 233] on div "Add Slide Poll Zoom More" at bounding box center [376, 253] width 102 height 43
click at [78, 254] on div "Highlight H" at bounding box center [75, 253] width 23 height 19
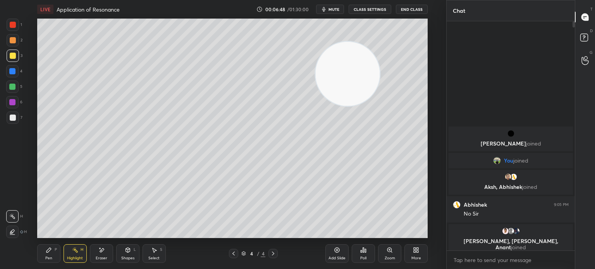
click at [79, 256] on div "Highlight H" at bounding box center [75, 253] width 23 height 19
click at [412, 256] on div "More" at bounding box center [416, 258] width 10 height 4
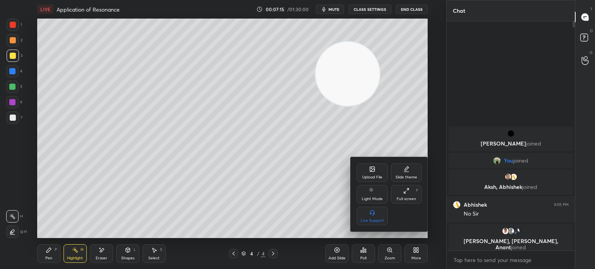
click at [375, 175] on div "Upload File" at bounding box center [372, 177] width 20 height 4
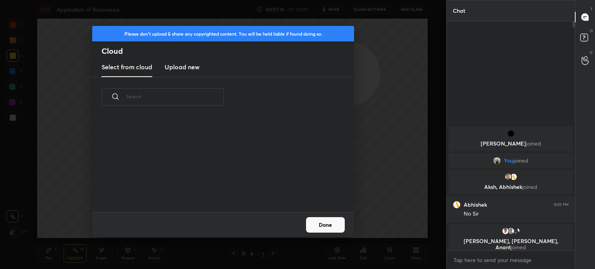
scroll to position [95, 249]
click at [181, 71] on h3 "Upload new" at bounding box center [182, 66] width 35 height 9
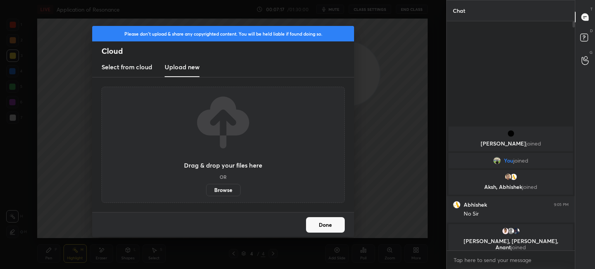
click at [220, 195] on label "Browse" at bounding box center [223, 190] width 34 height 12
click at [206, 195] on input "Browse" at bounding box center [206, 190] width 0 height 12
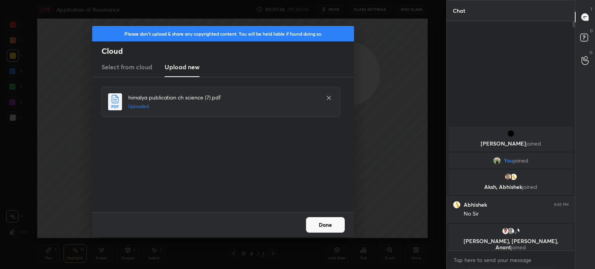
click at [319, 223] on button "Done" at bounding box center [325, 224] width 39 height 15
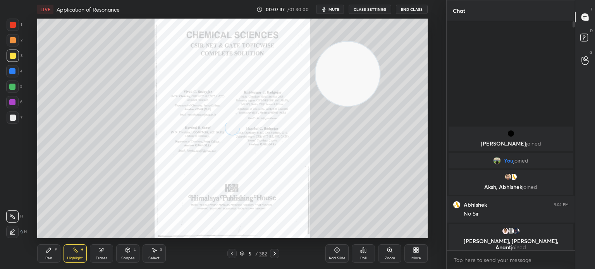
click at [232, 255] on icon at bounding box center [232, 254] width 6 height 6
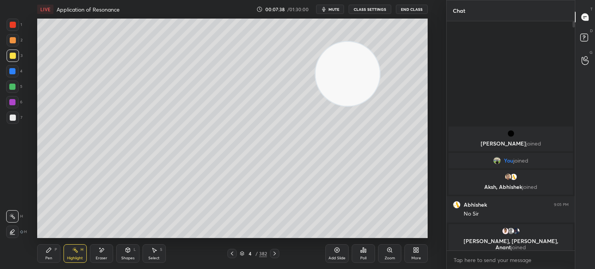
click at [243, 252] on icon at bounding box center [242, 253] width 5 height 5
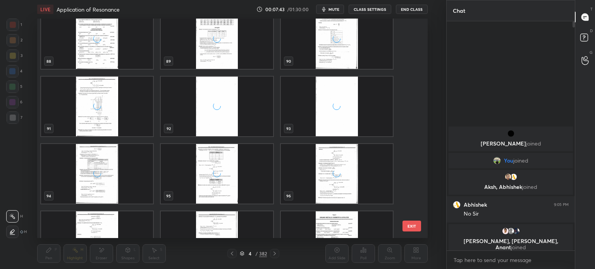
scroll to position [2115, 0]
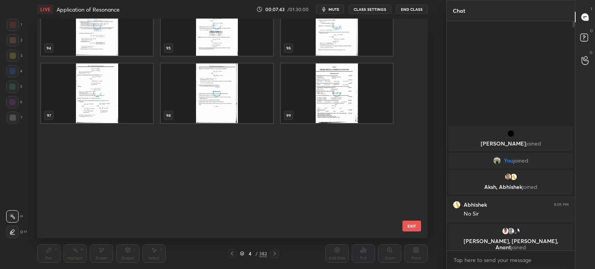
click at [232, 102] on div "85 86 87 88 89 90 91 92 93 94 95 96 97 98 99" at bounding box center [225, 129] width 377 height 220
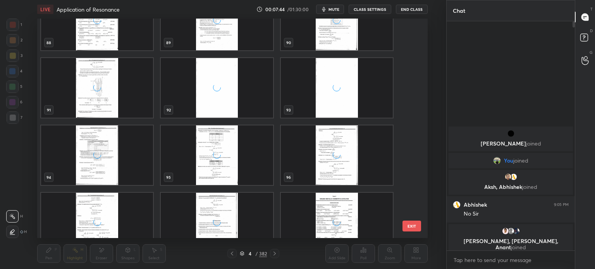
scroll to position [1822, 0]
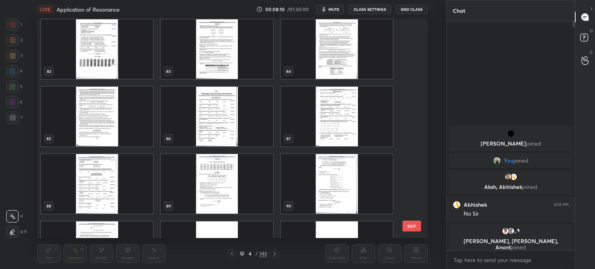
click at [411, 224] on button "EXIT" at bounding box center [411, 226] width 19 height 11
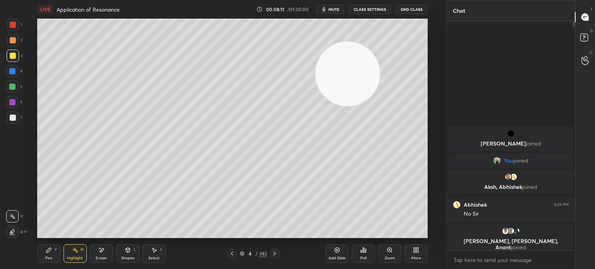
click at [339, 10] on span "mute" at bounding box center [333, 9] width 11 height 5
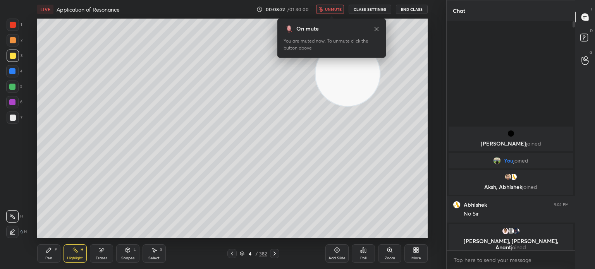
click at [333, 8] on span "unmute" at bounding box center [333, 9] width 17 height 5
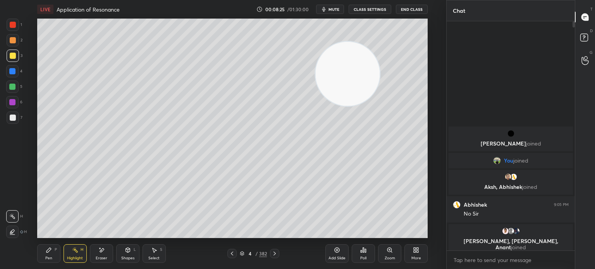
click at [340, 13] on button "mute" at bounding box center [330, 9] width 28 height 9
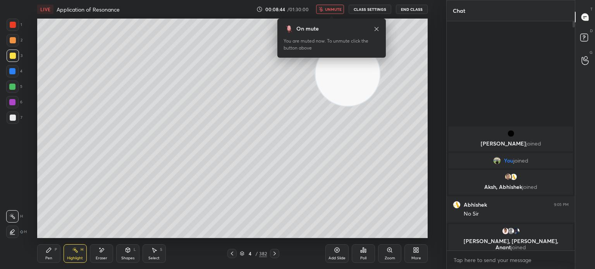
click at [335, 11] on span "unmute" at bounding box center [333, 9] width 17 height 5
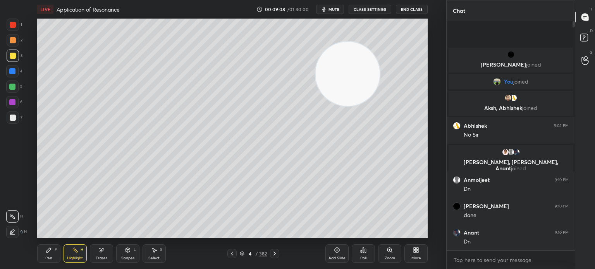
click at [337, 7] on span "mute" at bounding box center [333, 9] width 11 height 5
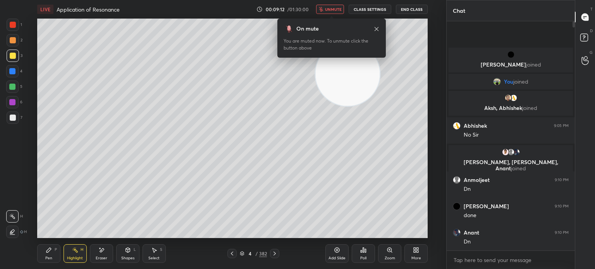
click at [336, 9] on span "unmute" at bounding box center [333, 9] width 17 height 5
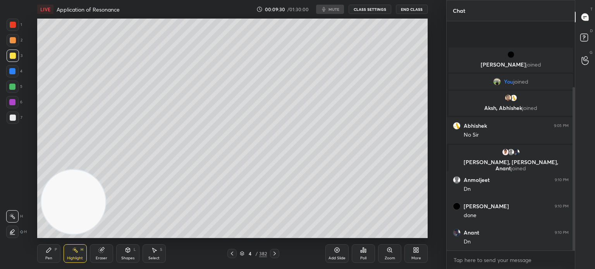
scroll to position [220, 415]
click at [20, 24] on div "1" at bounding box center [14, 25] width 15 height 12
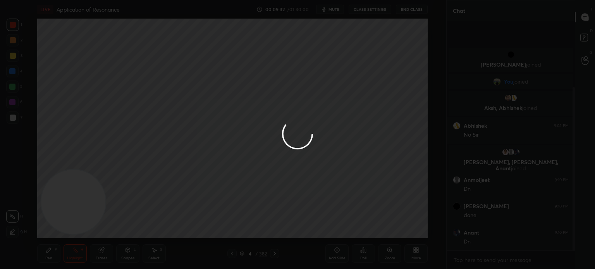
click at [18, 24] on div at bounding box center [297, 134] width 595 height 269
click at [16, 25] on div at bounding box center [297, 134] width 595 height 269
click at [15, 27] on div at bounding box center [297, 134] width 595 height 269
click at [42, 253] on div "Pen P" at bounding box center [48, 253] width 23 height 19
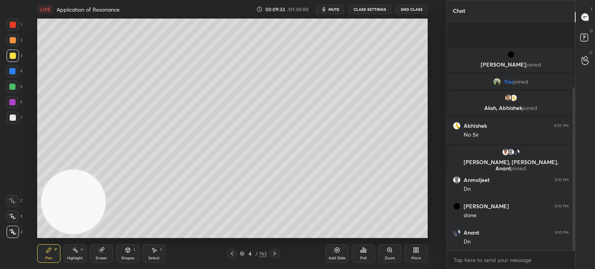
click at [44, 253] on div "Pen P" at bounding box center [48, 253] width 23 height 19
click at [48, 252] on icon at bounding box center [48, 250] width 5 height 5
click at [46, 251] on icon at bounding box center [48, 250] width 5 height 5
click at [14, 234] on icon at bounding box center [12, 231] width 7 height 5
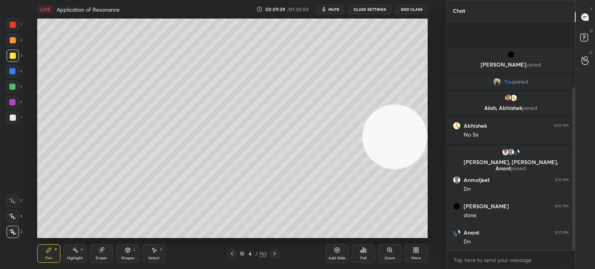
click at [338, 254] on div "Add Slide" at bounding box center [336, 253] width 23 height 19
click at [7, 55] on div at bounding box center [13, 56] width 12 height 12
click at [10, 55] on div at bounding box center [13, 56] width 6 height 6
click at [99, 251] on icon at bounding box center [100, 250] width 5 height 5
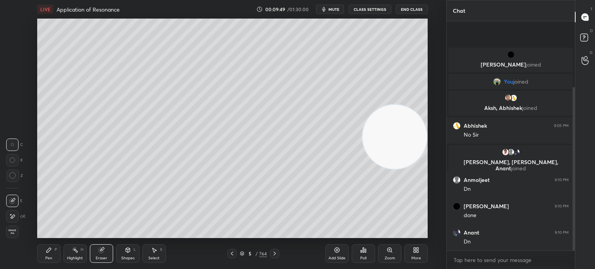
click at [53, 250] on div "Pen P" at bounding box center [48, 253] width 23 height 19
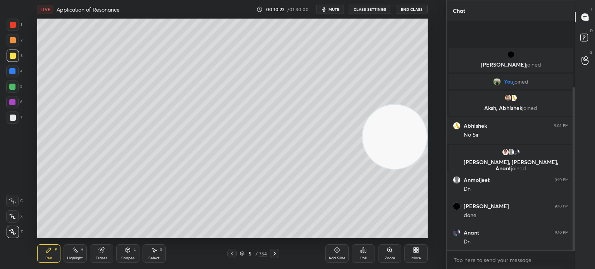
click at [17, 120] on div at bounding box center [13, 118] width 12 height 12
click at [17, 118] on div at bounding box center [13, 118] width 12 height 12
click at [103, 252] on icon at bounding box center [100, 250] width 5 height 5
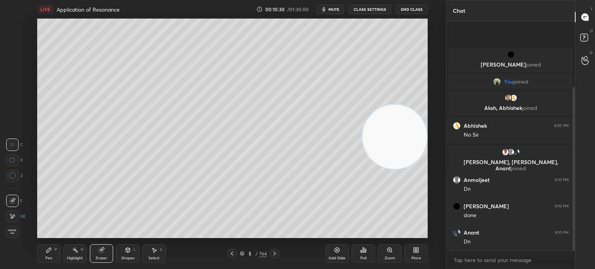
click at [42, 252] on div "Pen P" at bounding box center [48, 253] width 23 height 19
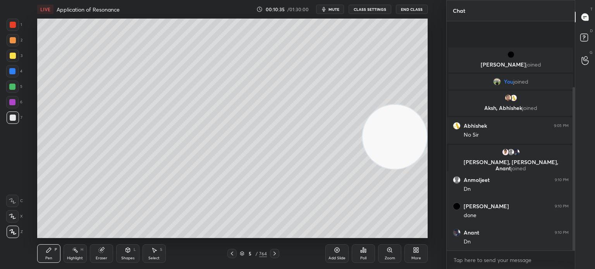
click at [125, 255] on div "Shapes L" at bounding box center [127, 253] width 23 height 19
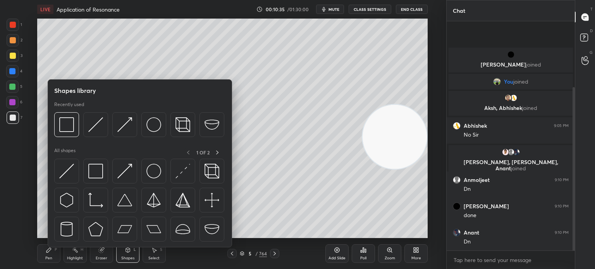
click at [102, 255] on div "Eraser" at bounding box center [101, 253] width 23 height 19
click at [102, 252] on icon at bounding box center [100, 250] width 5 height 5
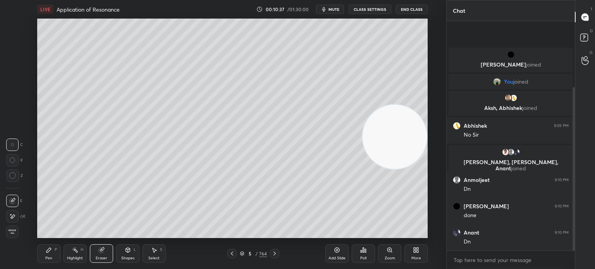
click at [53, 251] on div "Pen P" at bounding box center [48, 253] width 23 height 19
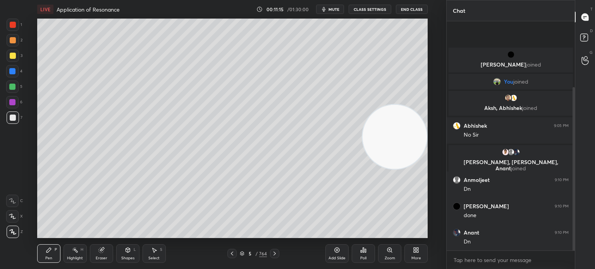
click at [15, 90] on div at bounding box center [12, 87] width 12 height 12
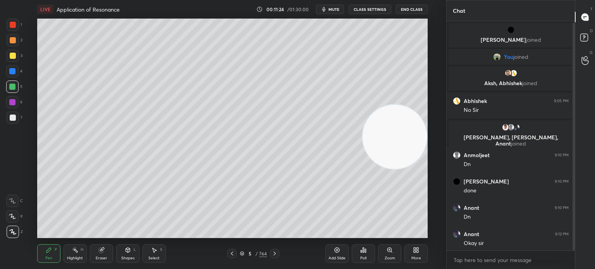
scroll to position [2, 0]
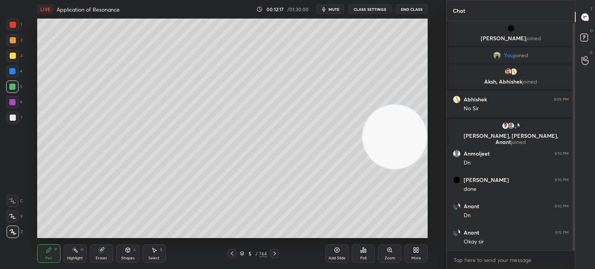
click at [15, 57] on div at bounding box center [13, 56] width 12 height 12
click at [8, 60] on div at bounding box center [13, 56] width 12 height 12
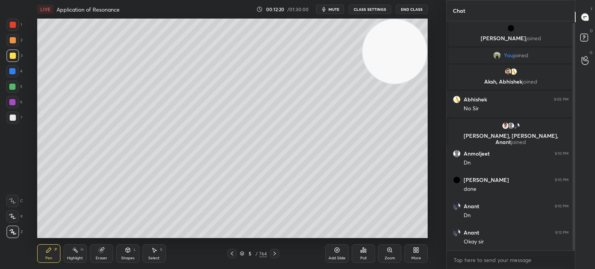
click at [242, 253] on icon at bounding box center [242, 253] width 5 height 5
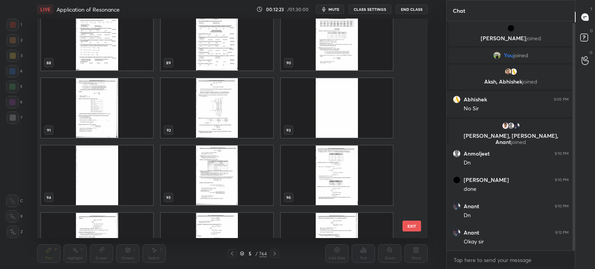
scroll to position [2002, 0]
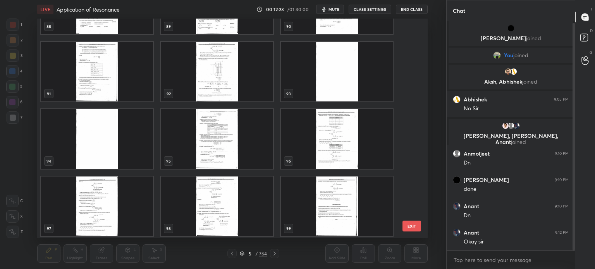
click at [311, 116] on div "88 89 90 91 92 93 94 95 96 97 98 99 100 101 102" at bounding box center [225, 129] width 377 height 220
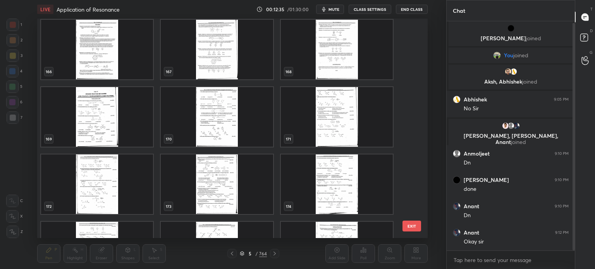
scroll to position [3645, 0]
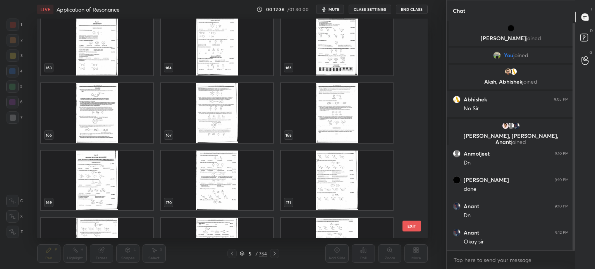
click at [338, 51] on img "grid" at bounding box center [336, 46] width 112 height 60
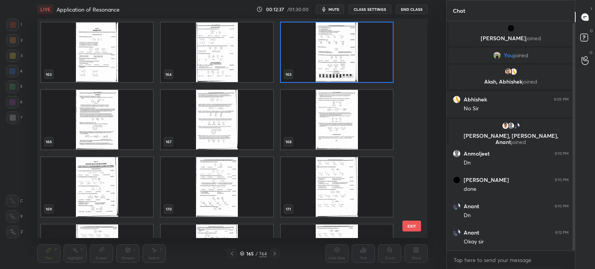
click at [338, 53] on img "grid" at bounding box center [336, 52] width 112 height 60
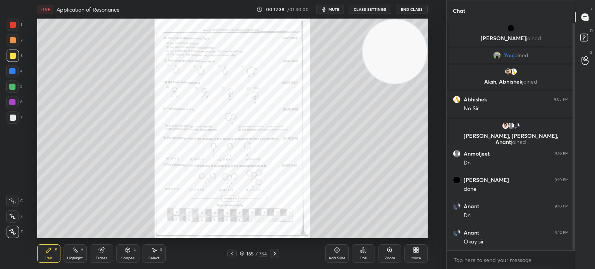
click at [229, 254] on icon at bounding box center [232, 254] width 6 height 6
click at [234, 254] on icon at bounding box center [232, 254] width 6 height 6
click at [388, 251] on icon at bounding box center [389, 250] width 4 height 4
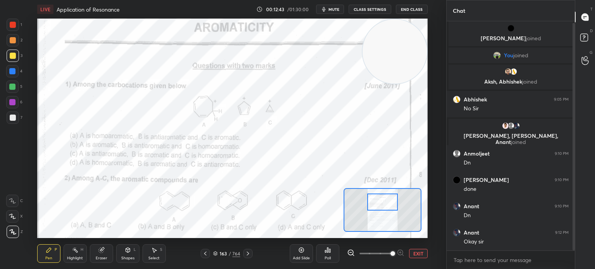
click at [13, 26] on div at bounding box center [13, 25] width 6 height 6
click at [17, 26] on div at bounding box center [13, 25] width 12 height 12
click at [324, 254] on div "Poll" at bounding box center [327, 253] width 23 height 19
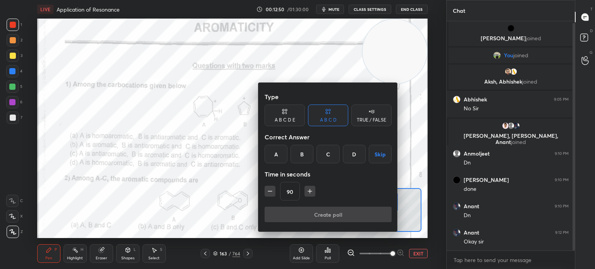
click at [274, 151] on div "A" at bounding box center [275, 154] width 23 height 19
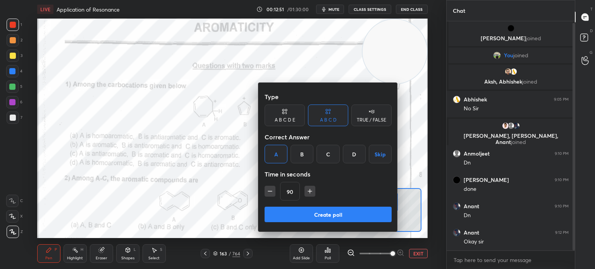
click at [274, 192] on button "button" at bounding box center [269, 191] width 11 height 11
type input "75"
click at [295, 209] on button "Create poll" at bounding box center [327, 214] width 127 height 15
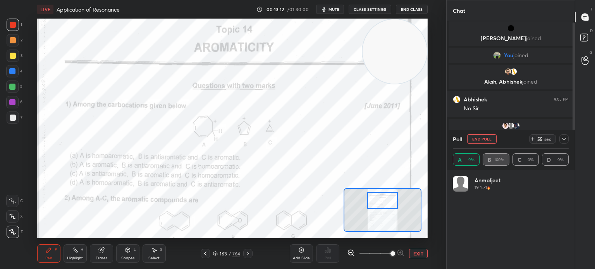
scroll to position [91, 113]
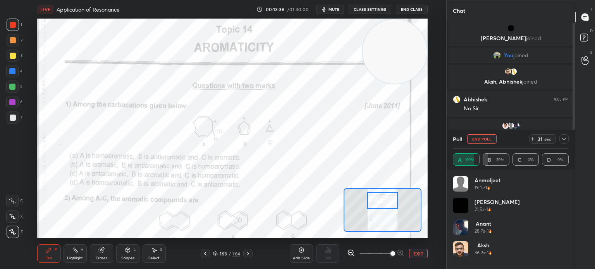
click at [14, 212] on div at bounding box center [12, 216] width 12 height 12
click at [14, 215] on icon at bounding box center [12, 216] width 7 height 5
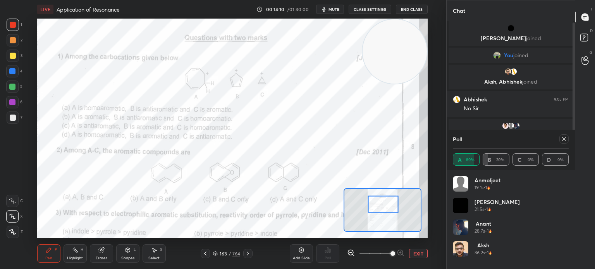
click at [560, 135] on div at bounding box center [563, 138] width 9 height 9
type textarea "x"
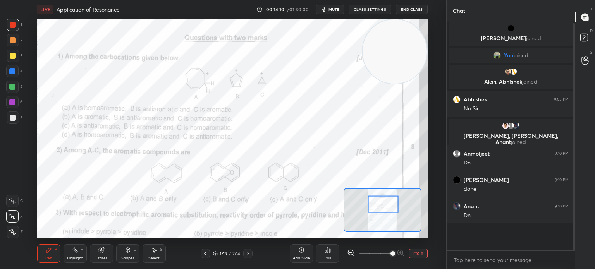
scroll to position [163, 126]
click at [331, 253] on div "Poll" at bounding box center [327, 253] width 23 height 19
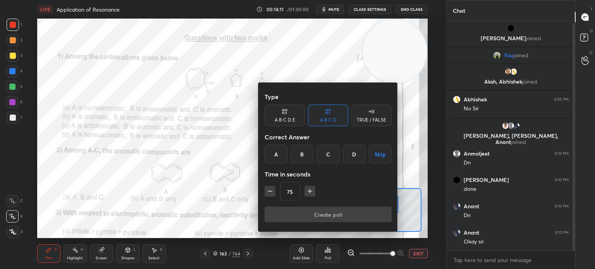
click at [329, 152] on div "C" at bounding box center [327, 154] width 23 height 19
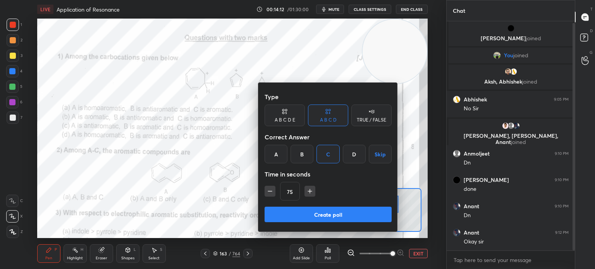
click at [266, 189] on icon "button" at bounding box center [270, 191] width 8 height 8
type input "60"
click at [298, 216] on button "Create poll" at bounding box center [327, 214] width 127 height 15
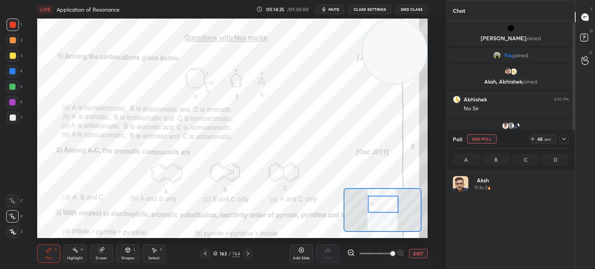
scroll to position [91, 113]
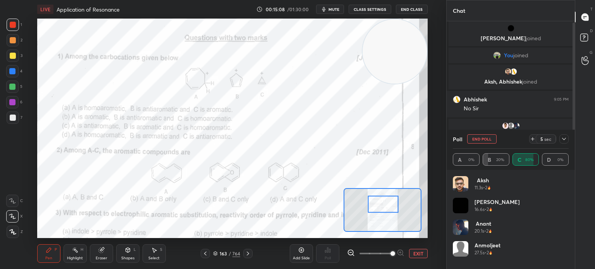
click at [12, 98] on div at bounding box center [12, 102] width 12 height 12
click at [15, 104] on div at bounding box center [12, 102] width 6 height 6
click at [8, 206] on div at bounding box center [12, 201] width 12 height 12
click at [13, 203] on icon at bounding box center [12, 201] width 6 height 5
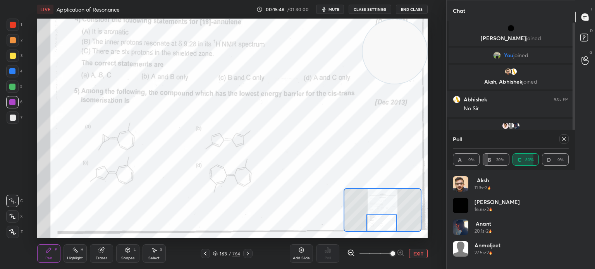
click at [565, 137] on icon at bounding box center [564, 139] width 6 height 6
type textarea "x"
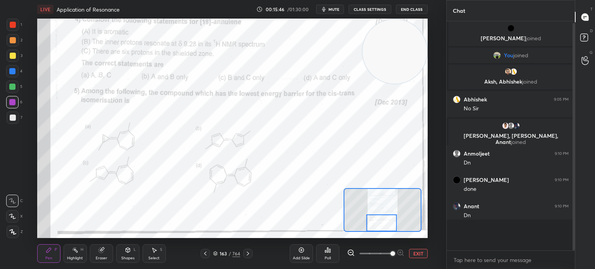
scroll to position [160, 126]
click at [16, 32] on div "1" at bounding box center [14, 26] width 15 height 15
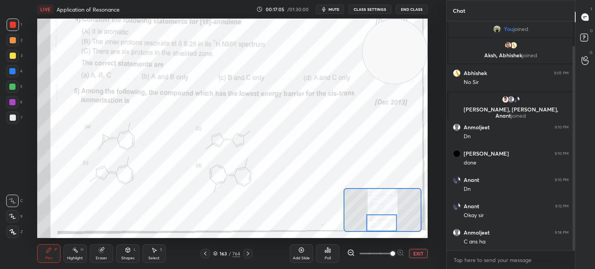
click at [79, 255] on div "Highlight H" at bounding box center [75, 253] width 23 height 19
click at [81, 254] on div "Highlight H" at bounding box center [75, 253] width 23 height 19
click at [17, 100] on div at bounding box center [12, 102] width 12 height 12
click at [18, 87] on div at bounding box center [12, 87] width 12 height 12
click at [16, 88] on div at bounding box center [12, 87] width 12 height 12
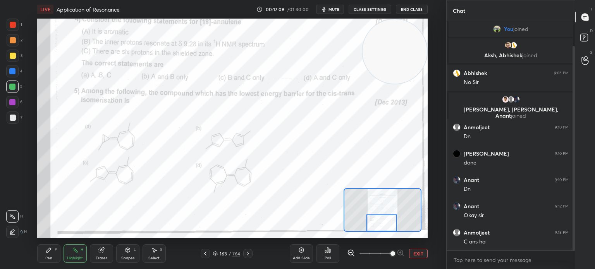
click at [15, 89] on div at bounding box center [12, 87] width 6 height 6
click at [47, 254] on div "Pen P" at bounding box center [48, 253] width 23 height 19
click at [76, 255] on div "Highlight H" at bounding box center [75, 253] width 23 height 19
click at [79, 252] on div "Highlight H" at bounding box center [75, 253] width 23 height 19
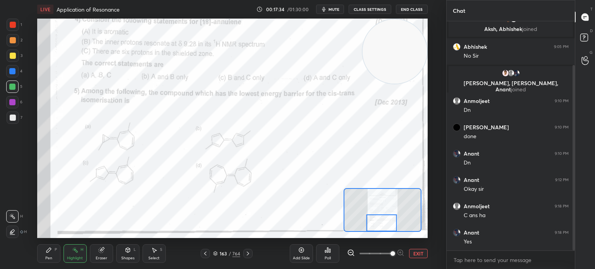
click at [17, 31] on div "1" at bounding box center [14, 26] width 15 height 15
click at [14, 26] on div at bounding box center [13, 25] width 6 height 6
click at [50, 259] on div "Pen" at bounding box center [48, 258] width 7 height 4
click at [61, 253] on div "Pen P Highlight H Eraser Shapes L Select S" at bounding box center [100, 253] width 126 height 19
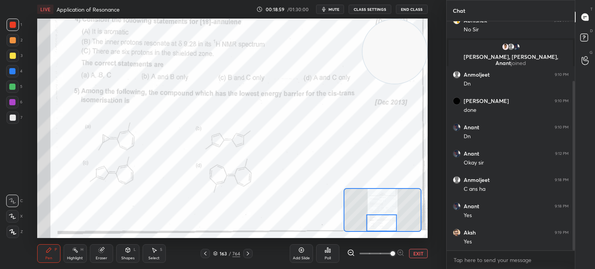
scroll to position [107, 0]
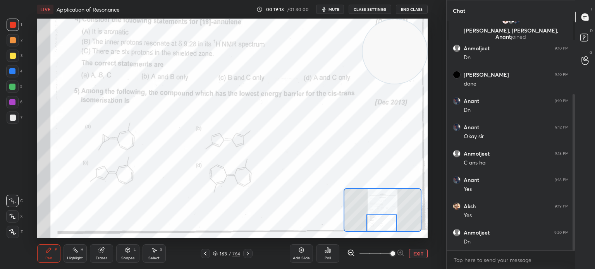
click at [248, 253] on icon at bounding box center [248, 254] width 2 height 4
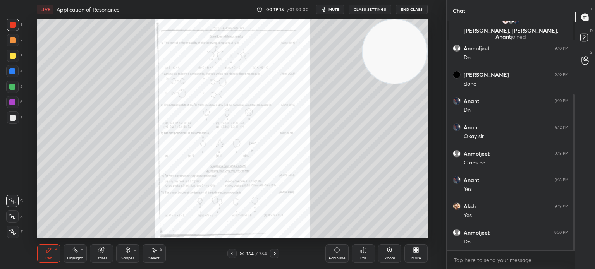
click at [392, 251] on icon at bounding box center [389, 250] width 6 height 6
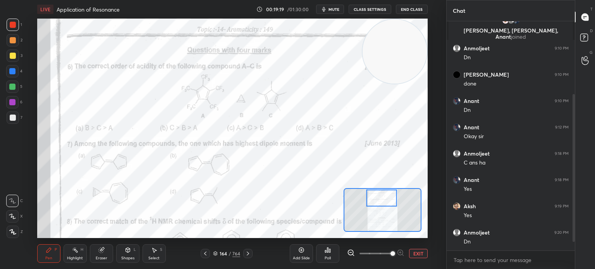
scroll to position [133, 0]
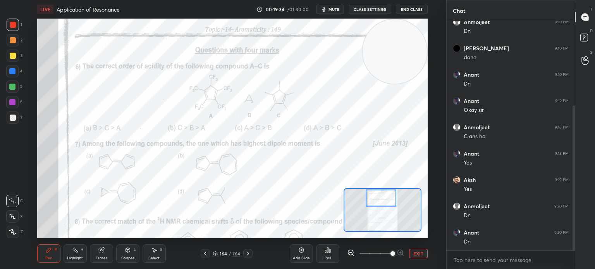
click at [330, 257] on div "Poll" at bounding box center [327, 258] width 6 height 4
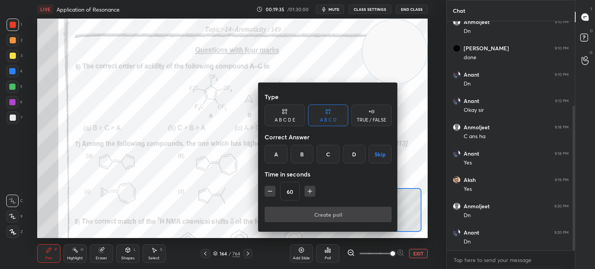
click at [328, 152] on div "C" at bounding box center [327, 154] width 23 height 19
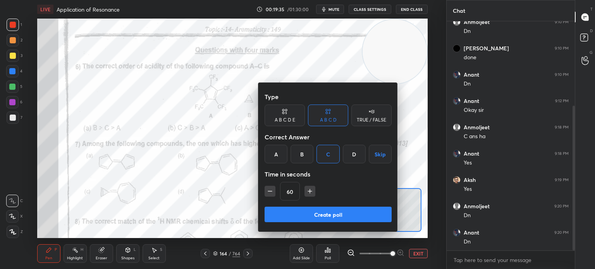
click at [309, 197] on div "60" at bounding box center [327, 191] width 127 height 19
click at [310, 192] on icon "button" at bounding box center [310, 191] width 8 height 8
click at [310, 193] on icon "button" at bounding box center [310, 191] width 8 height 8
type input "90"
click at [310, 212] on button "Create poll" at bounding box center [327, 214] width 127 height 15
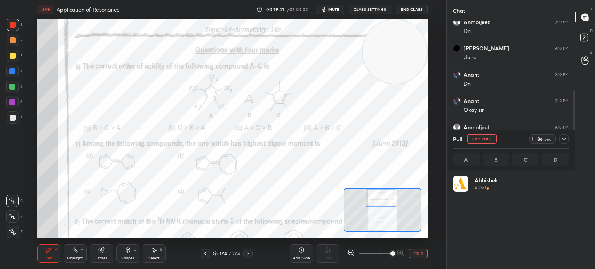
scroll to position [91, 113]
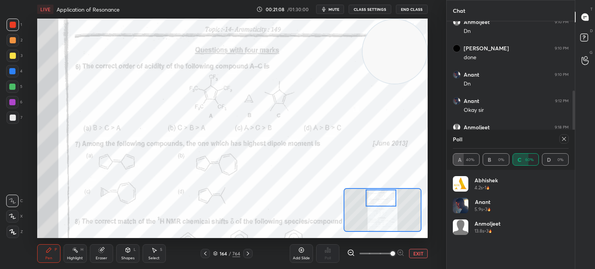
click at [80, 258] on div "Highlight" at bounding box center [75, 258] width 16 height 4
click at [83, 248] on div "H" at bounding box center [82, 250] width 3 height 4
click at [43, 253] on div "Pen P" at bounding box center [48, 253] width 23 height 19
click at [565, 141] on icon at bounding box center [564, 139] width 6 height 6
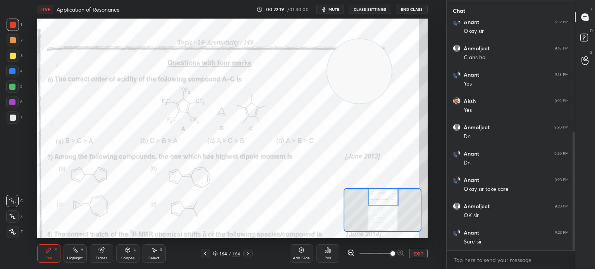
scroll to position [239, 0]
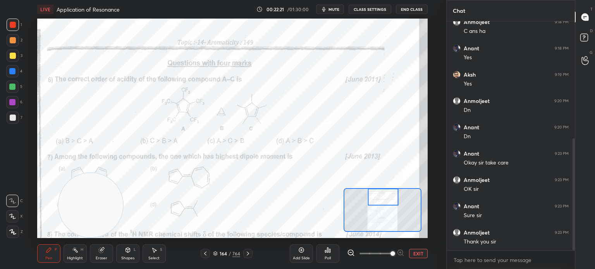
click at [415, 9] on button "End Class" at bounding box center [412, 9] width 32 height 9
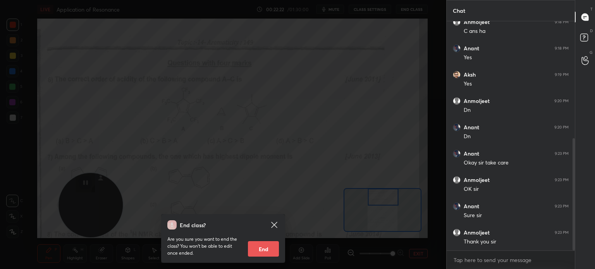
click at [276, 246] on button "End" at bounding box center [263, 248] width 31 height 15
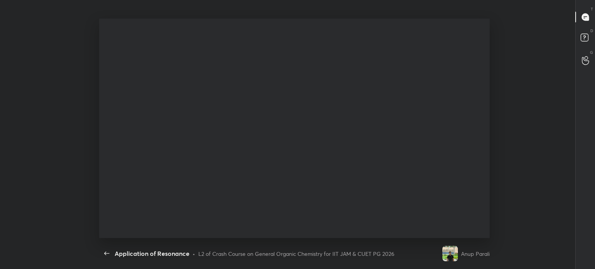
type textarea "x"
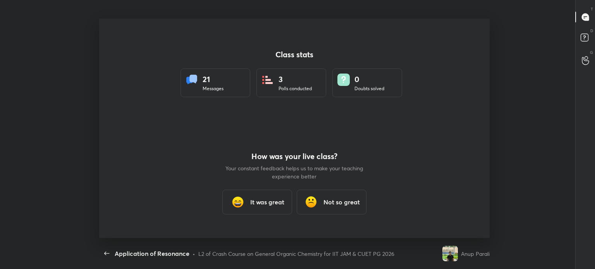
scroll to position [38500, 38132]
